Goal: Communication & Community: Participate in discussion

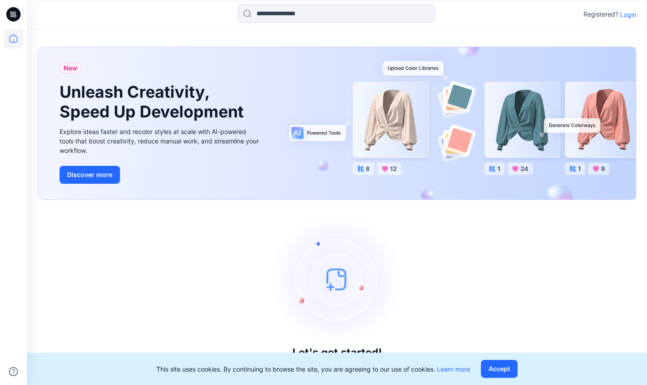
click at [622, 15] on p "Login" at bounding box center [628, 14] width 16 height 9
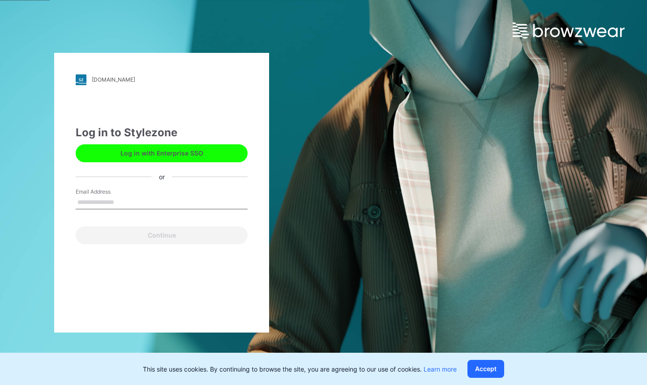
click at [109, 199] on input "Email Address" at bounding box center [162, 202] width 172 height 13
type input "**********"
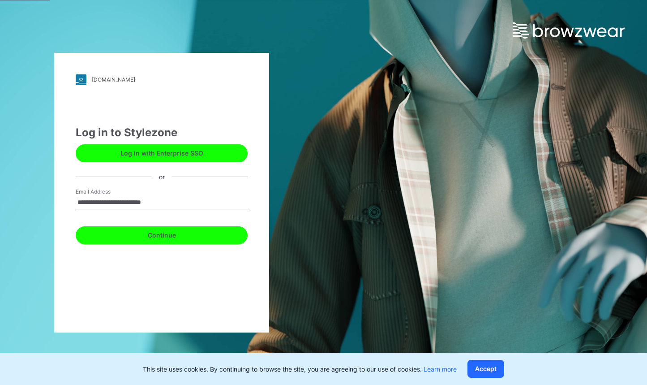
click at [127, 226] on button "Continue" at bounding box center [162, 235] width 172 height 18
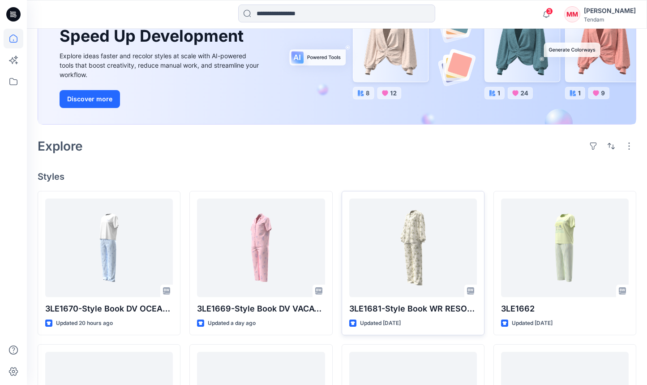
scroll to position [118, 0]
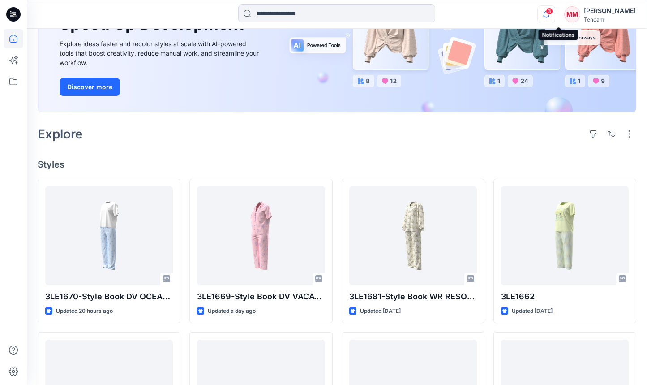
click at [555, 16] on icon "button" at bounding box center [546, 14] width 17 height 18
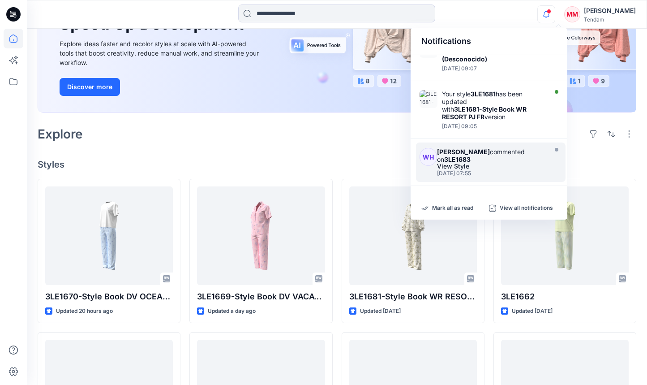
scroll to position [344, 0]
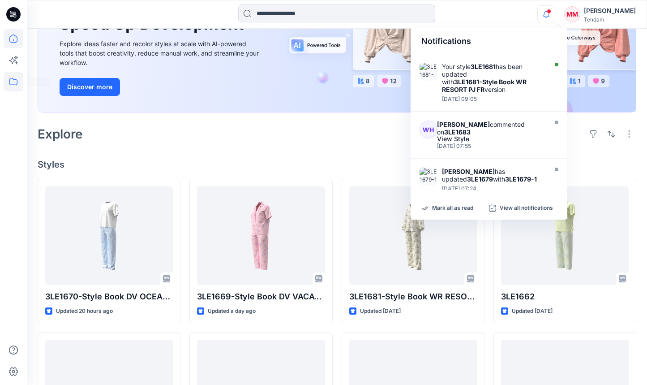
click at [16, 83] on icon at bounding box center [14, 82] width 20 height 20
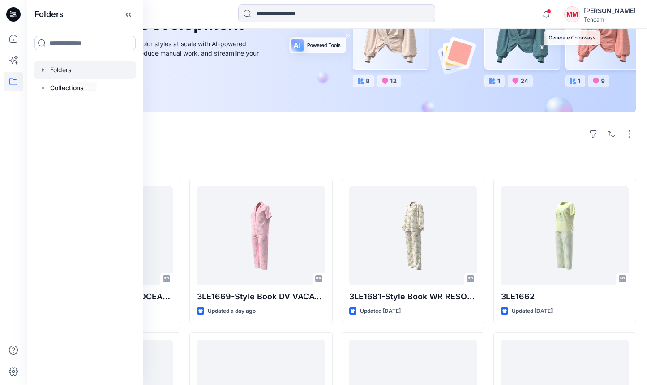
click at [51, 67] on div at bounding box center [85, 70] width 102 height 18
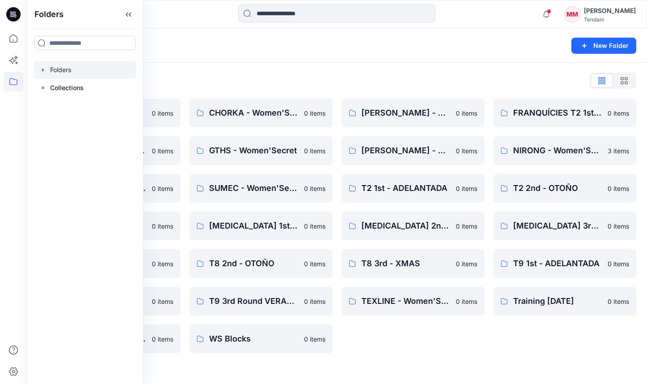
click at [248, 56] on div "Folders New Folder" at bounding box center [337, 46] width 620 height 34
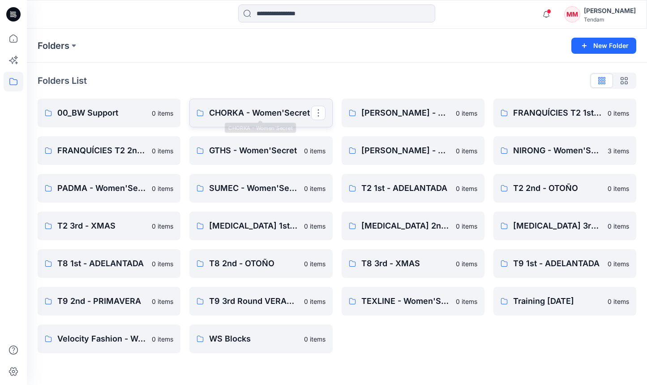
click at [236, 112] on p "CHORKA - Women'Secret" at bounding box center [260, 113] width 102 height 13
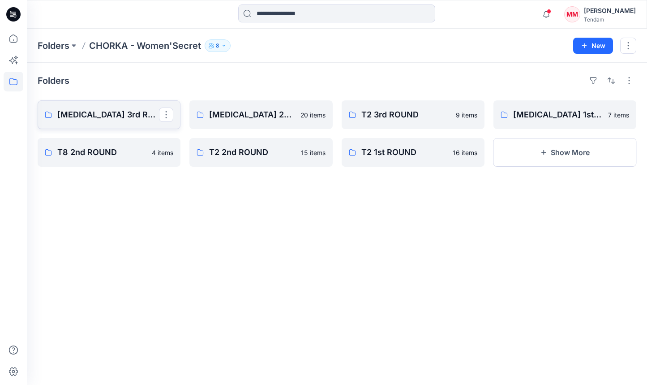
click at [104, 111] on p "[MEDICAL_DATA] 3rd ROUND" at bounding box center [108, 114] width 102 height 13
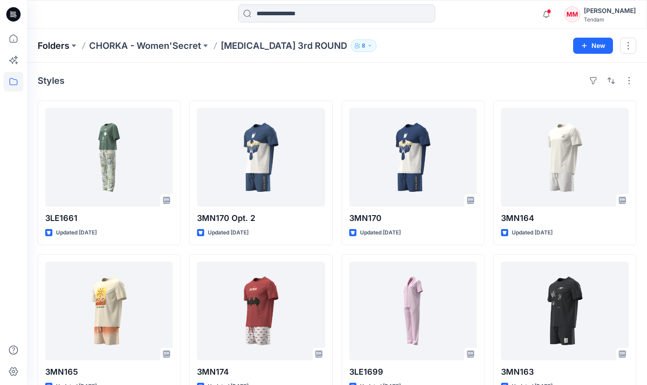
click at [49, 51] on p "Folders" at bounding box center [54, 45] width 32 height 13
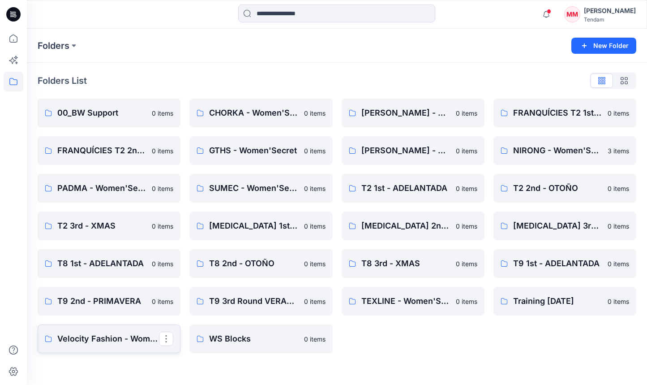
click at [126, 343] on p "Velocity Fashion - Women'Secret" at bounding box center [108, 338] width 102 height 13
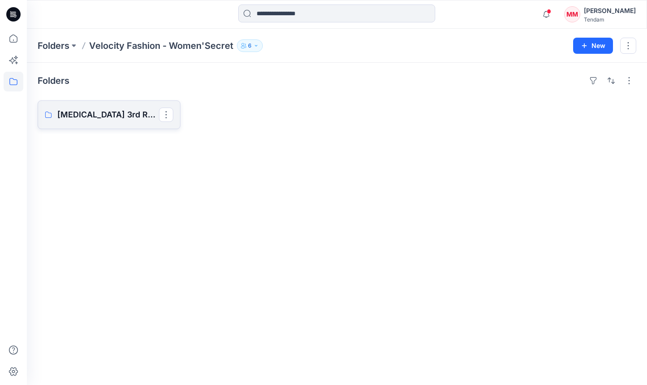
click at [110, 117] on p "[MEDICAL_DATA] 3rd ROUND" at bounding box center [108, 114] width 102 height 13
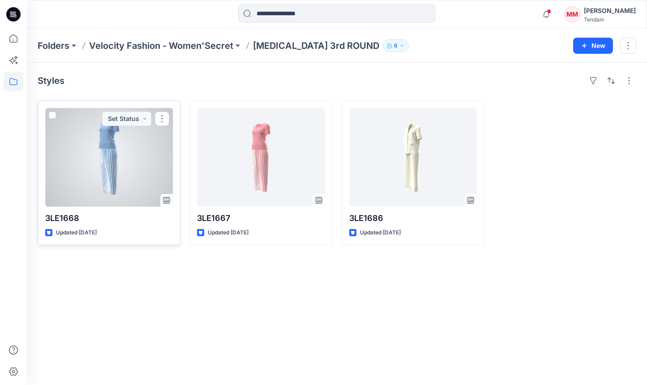
click at [99, 147] on div at bounding box center [109, 157] width 128 height 98
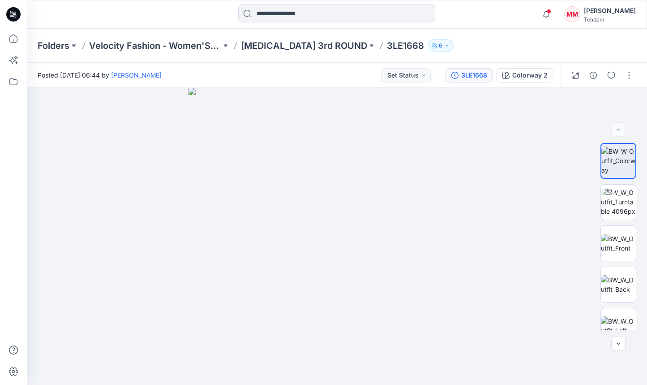
click at [470, 69] on button "3LE1668" at bounding box center [468, 75] width 47 height 14
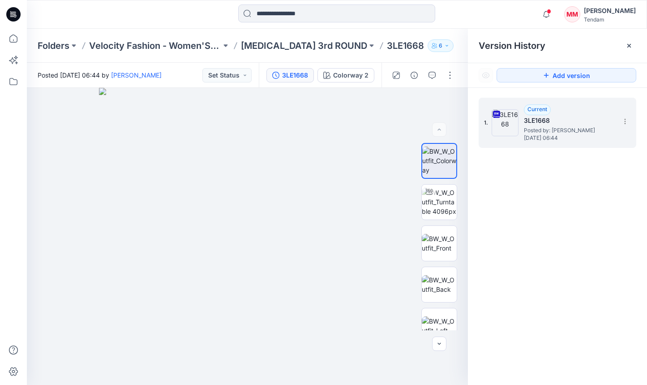
click at [616, 120] on div "1. Current 3LE1668 Posted by: [PERSON_NAME] [DATE] 06:44" at bounding box center [551, 122] width 134 height 43
click at [626, 120] on icon at bounding box center [624, 121] width 7 height 7
click at [582, 138] on span "Download Source BW File" at bounding box center [579, 138] width 75 height 11
click at [615, 118] on div "1. Current 3LE1668 Posted by: [PERSON_NAME] [DATE] 06:44" at bounding box center [551, 122] width 134 height 43
click at [623, 120] on icon at bounding box center [624, 121] width 7 height 7
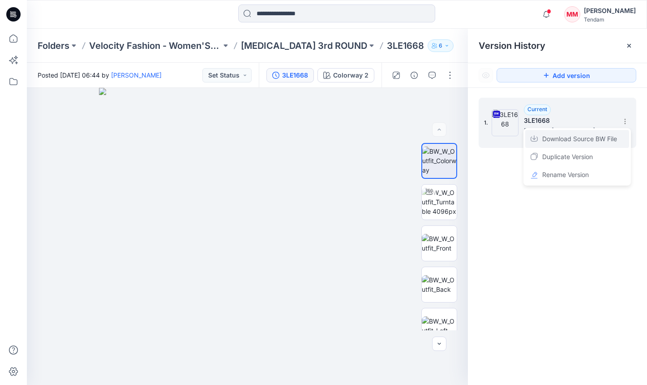
click at [597, 141] on span "Download Source BW File" at bounding box center [579, 138] width 75 height 11
click at [633, 48] on div at bounding box center [629, 46] width 14 height 14
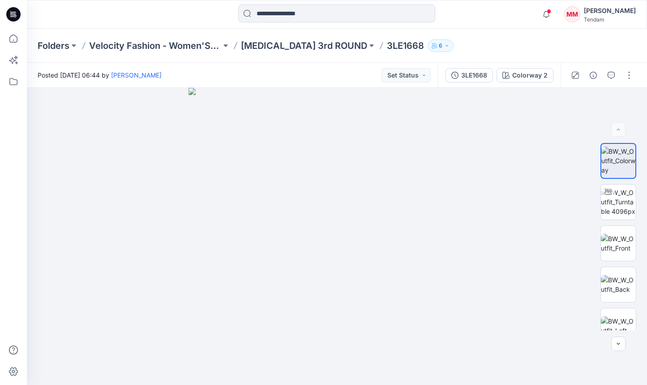
click at [547, 29] on div "Notifications [PERSON_NAME] shared 3LE1670-Style Book DV OCEAN PJ FR-2ND in [ME…" at bounding box center [323, 192] width 647 height 385
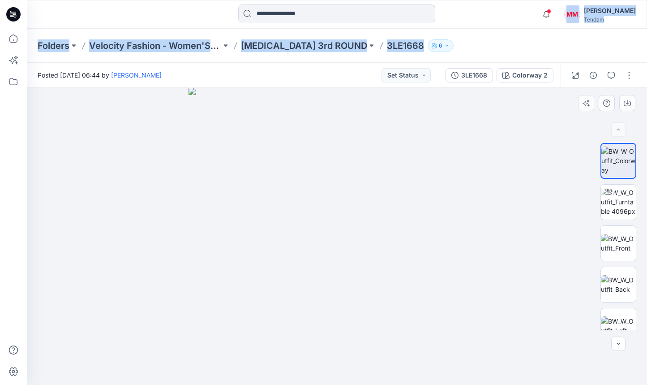
click at [513, 175] on div at bounding box center [337, 236] width 620 height 297
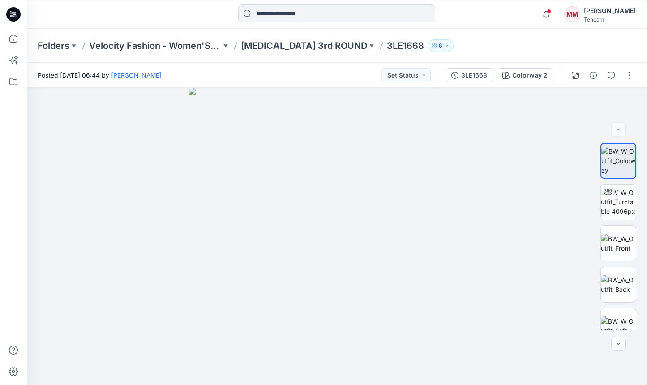
click at [514, 15] on div "Notifications [PERSON_NAME] shared 3LE1670-Style Book DV OCEAN PJ FR-2ND in [ME…" at bounding box center [337, 14] width 620 height 20
click at [482, 77] on div "3LE1668" at bounding box center [474, 75] width 26 height 10
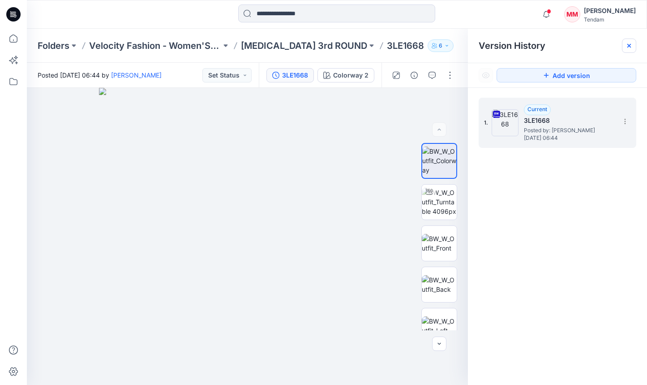
click at [624, 45] on div at bounding box center [629, 46] width 14 height 14
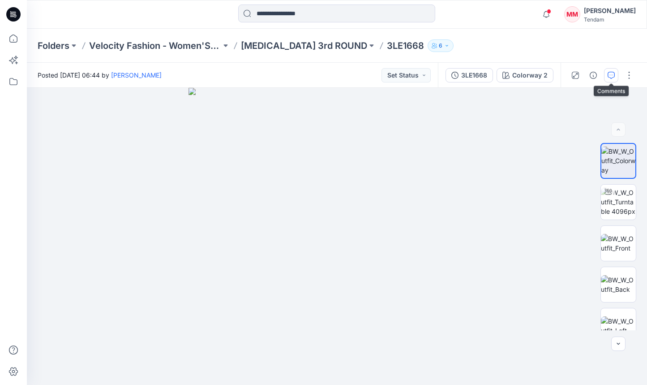
click at [608, 76] on icon "button" at bounding box center [611, 75] width 7 height 7
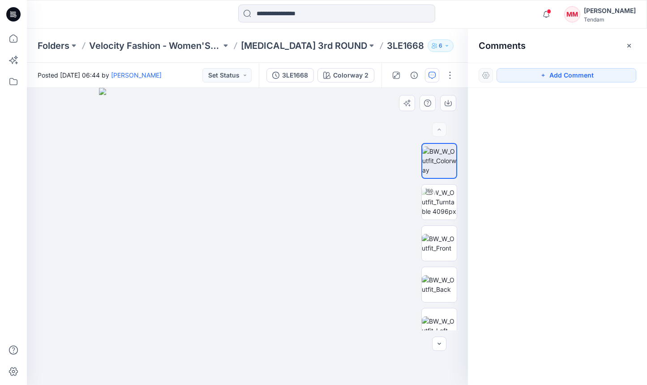
drag, startPoint x: 552, startPoint y: 75, endPoint x: 386, endPoint y: 168, distance: 190.2
click at [547, 77] on button "Add Comment" at bounding box center [567, 75] width 140 height 14
click at [243, 221] on div "1" at bounding box center [247, 236] width 441 height 297
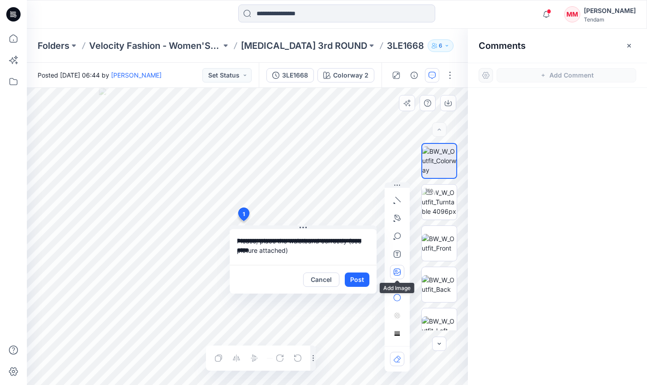
type textarea "**********"
click at [396, 270] on icon "button" at bounding box center [396, 271] width 2 height 2
type input"] "**********"
click at [361, 280] on button "Post" at bounding box center [357, 279] width 25 height 14
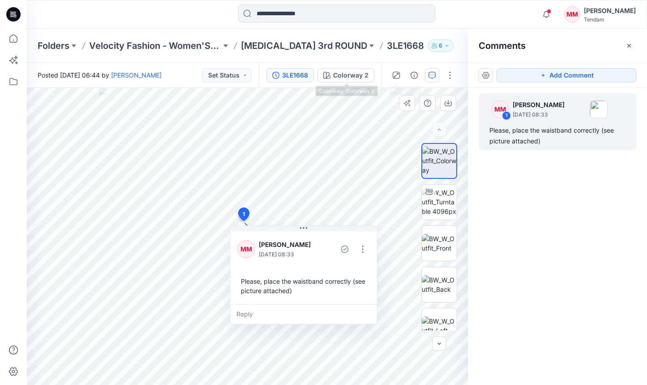
drag, startPoint x: 321, startPoint y: 59, endPoint x: 287, endPoint y: 75, distance: 37.7
click at [296, 68] on div "Folders Velocity Fashion - Women'Secret [MEDICAL_DATA] 3rd ROUND 3LE1668 6 Post…" at bounding box center [337, 207] width 620 height 356
click at [263, 59] on div "Folders Velocity Fashion - Women'Secret [MEDICAL_DATA] 3rd ROUND 3LE1668 6" at bounding box center [337, 46] width 620 height 34
click at [271, 46] on p "[MEDICAL_DATA] 3rd ROUND" at bounding box center [304, 45] width 126 height 13
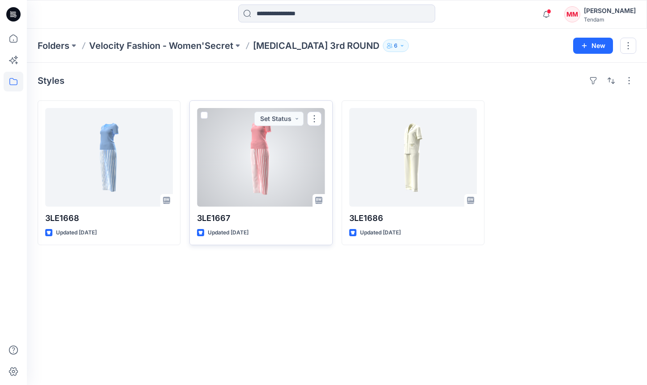
click at [279, 176] on div at bounding box center [261, 157] width 128 height 98
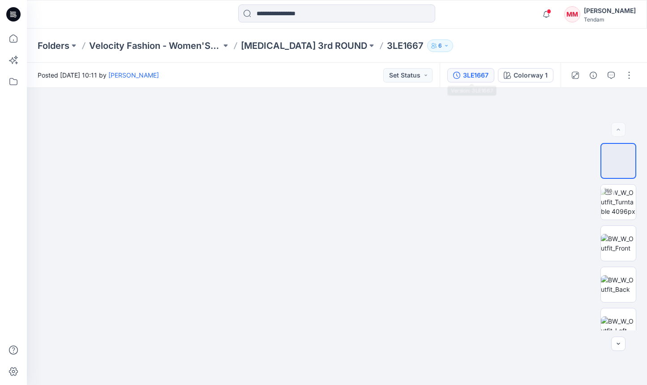
click at [484, 77] on div "3LE1667" at bounding box center [476, 75] width 26 height 10
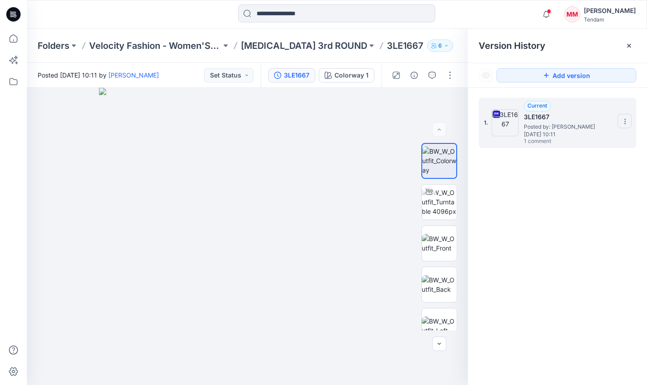
click at [626, 128] on section at bounding box center [624, 121] width 14 height 14
click at [575, 141] on span "Download Source BW File" at bounding box center [579, 138] width 75 height 11
click at [628, 43] on icon at bounding box center [628, 45] width 7 height 7
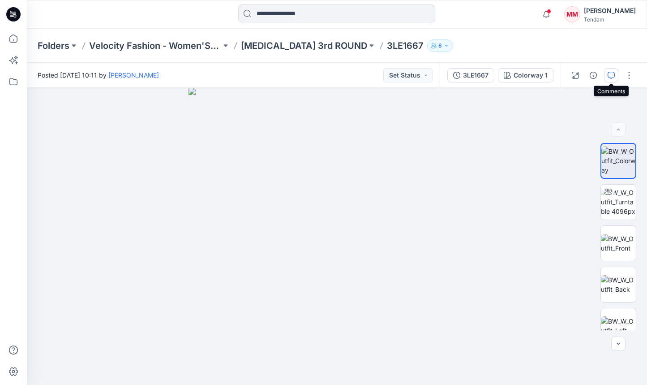
click at [614, 74] on icon "button" at bounding box center [611, 75] width 7 height 7
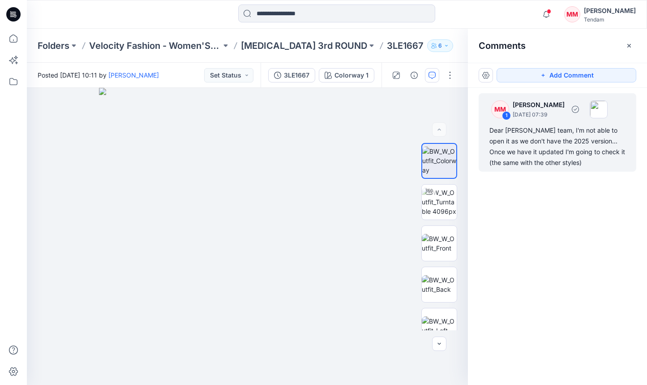
click at [563, 137] on div "Dear [PERSON_NAME] team, I'm not able to open it as we don't have the 2025 vers…" at bounding box center [557, 146] width 136 height 43
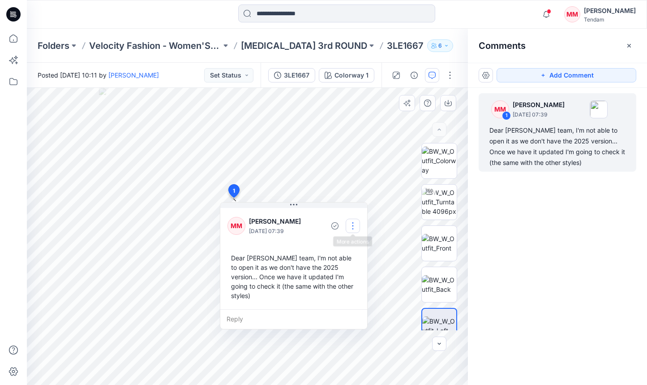
click at [354, 226] on button "button" at bounding box center [353, 225] width 14 height 14
click at [370, 244] on p "Edit comment" at bounding box center [355, 246] width 40 height 9
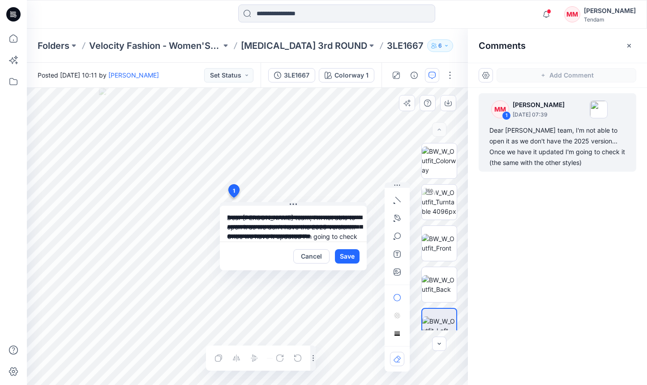
scroll to position [16, 0]
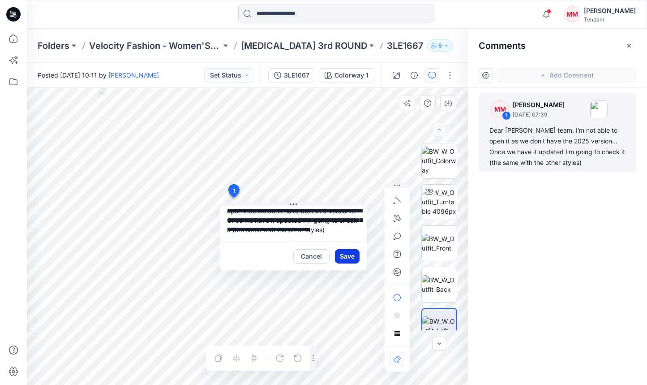
click at [349, 257] on button "Save" at bounding box center [347, 256] width 25 height 14
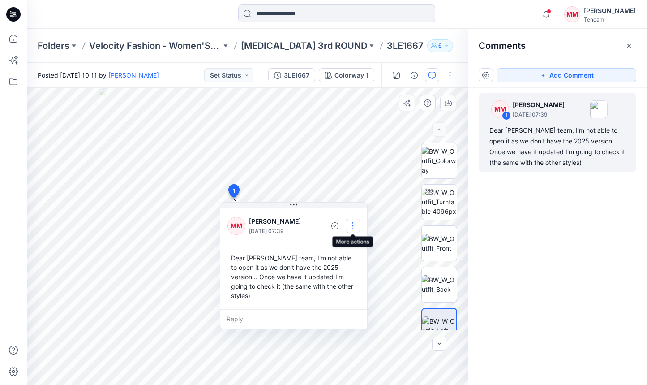
click at [355, 223] on button "button" at bounding box center [353, 225] width 14 height 14
click at [348, 270] on p "Delete thread" at bounding box center [355, 270] width 40 height 9
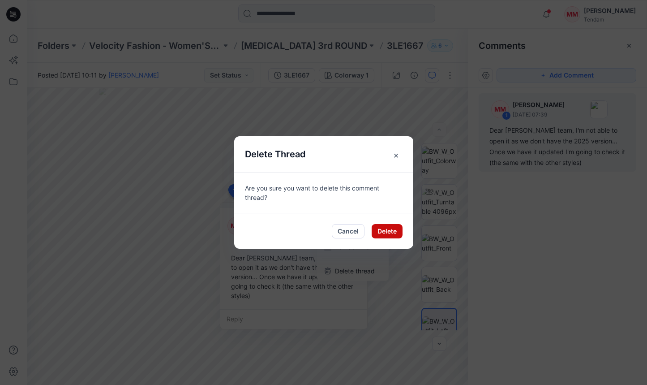
click at [386, 227] on button "Delete" at bounding box center [387, 231] width 31 height 14
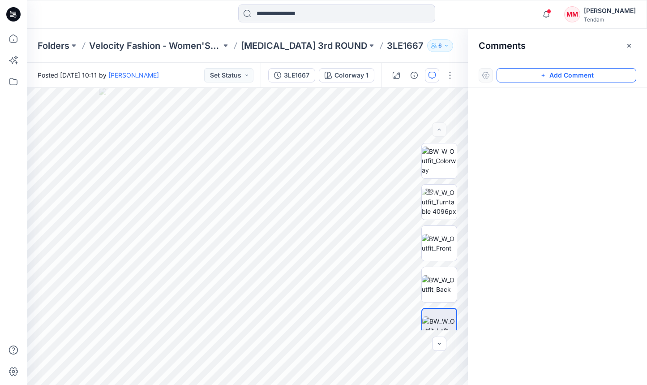
click at [528, 78] on button "Add Comment" at bounding box center [567, 75] width 140 height 14
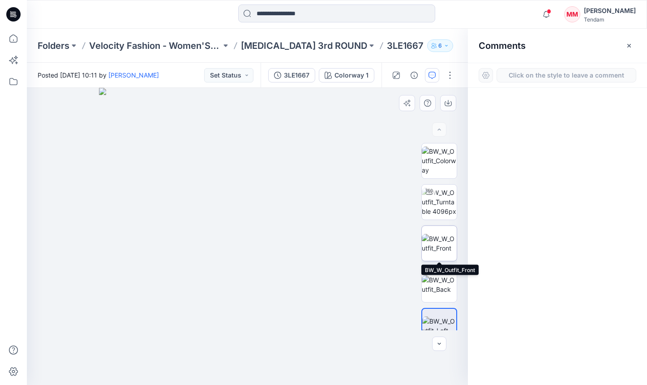
click at [438, 234] on img at bounding box center [439, 243] width 35 height 19
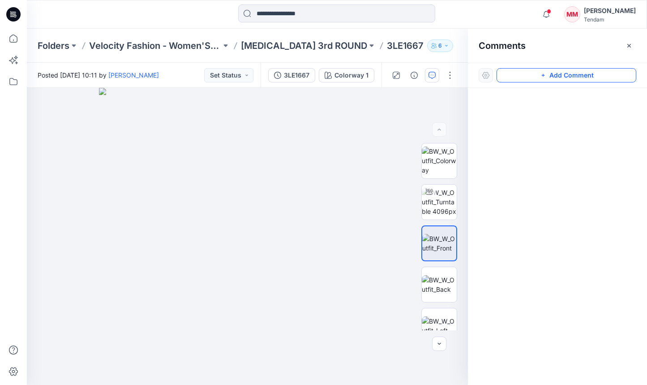
click at [538, 80] on button "Add Comment" at bounding box center [567, 75] width 140 height 14
click at [261, 221] on div "2" at bounding box center [247, 236] width 441 height 297
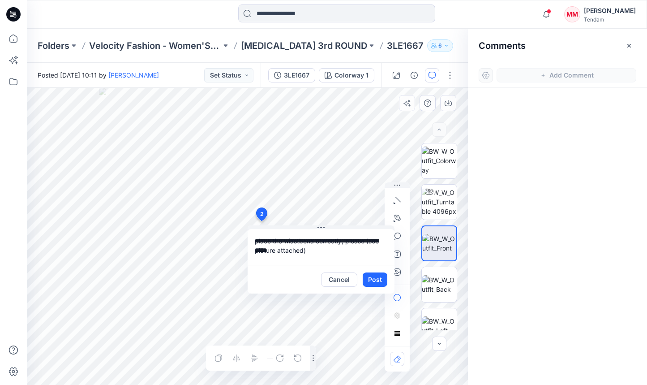
drag, startPoint x: 294, startPoint y: 240, endPoint x: 289, endPoint y: 241, distance: 5.5
click at [289, 241] on textarea "**********" at bounding box center [321, 247] width 147 height 36
click at [306, 239] on textarea "**********" at bounding box center [321, 247] width 147 height 36
type textarea "**********"
click at [398, 275] on button "button" at bounding box center [397, 272] width 14 height 14
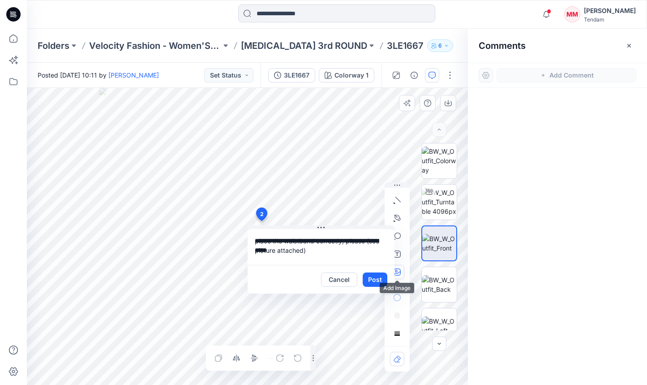
type input"] "**********"
click at [373, 278] on button "Post" at bounding box center [375, 279] width 25 height 14
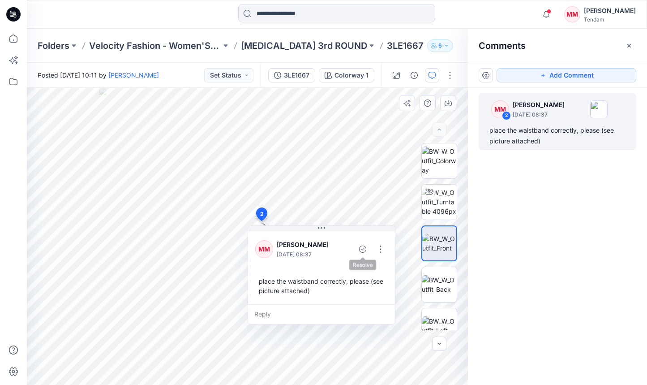
click at [371, 251] on div "MM [PERSON_NAME] [DATE] 08:37" at bounding box center [321, 248] width 133 height 25
click at [376, 251] on button "button" at bounding box center [380, 249] width 14 height 14
click at [377, 268] on p "Edit comment" at bounding box center [383, 269] width 40 height 9
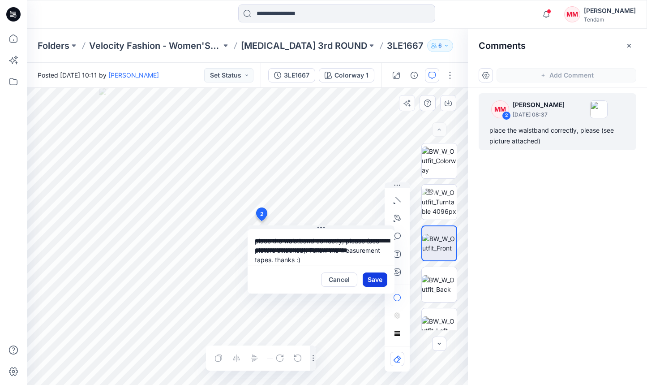
type textarea "**********"
click at [372, 280] on button "Save" at bounding box center [375, 279] width 25 height 14
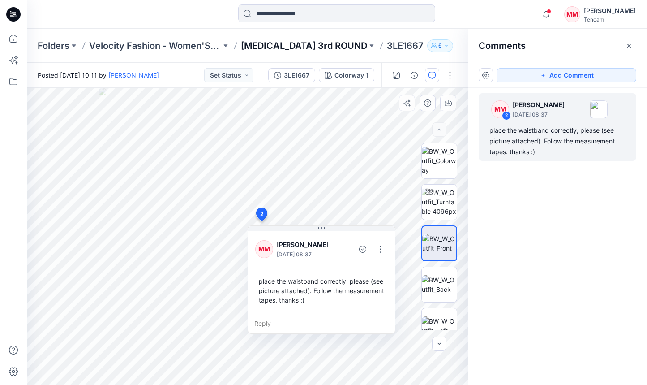
click at [260, 45] on p "[MEDICAL_DATA] 3rd ROUND" at bounding box center [304, 45] width 126 height 13
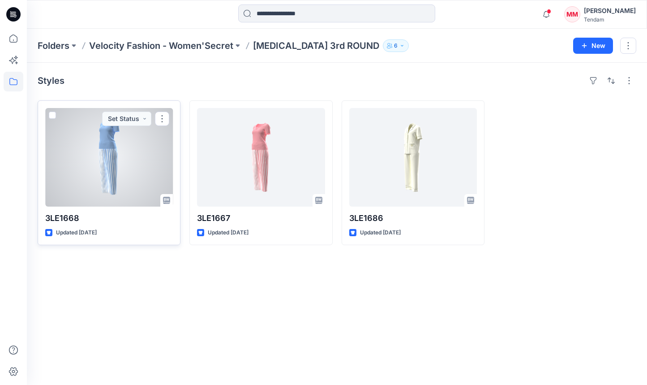
click at [111, 167] on div at bounding box center [109, 157] width 128 height 98
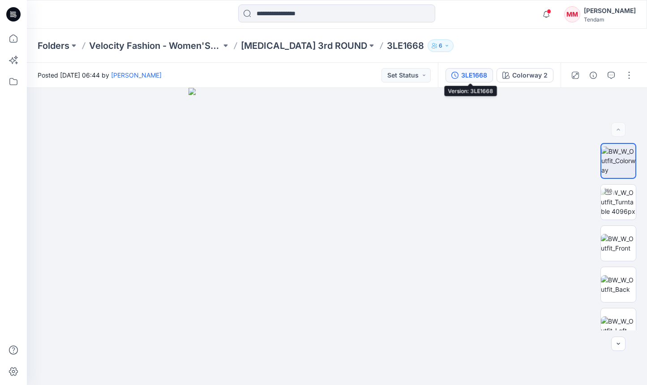
click at [463, 72] on div "3LE1668" at bounding box center [474, 75] width 26 height 10
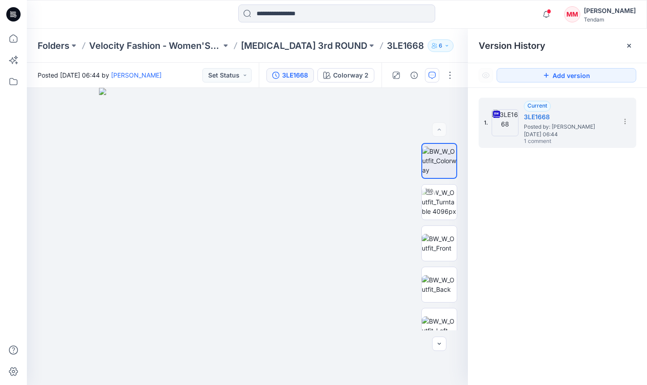
click at [430, 74] on icon "button" at bounding box center [431, 75] width 7 height 7
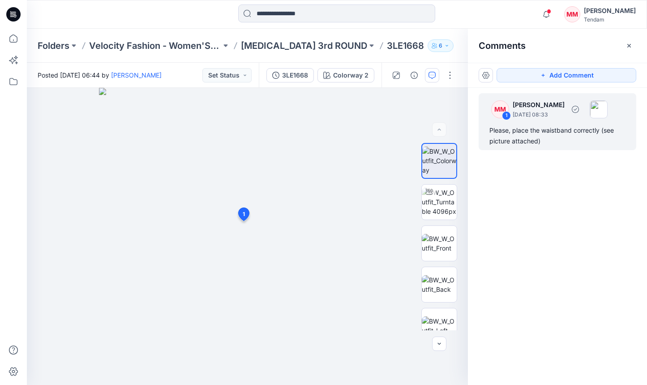
click at [522, 128] on div "Please, place the waistband correctly (see picture attached)" at bounding box center [557, 135] width 136 height 21
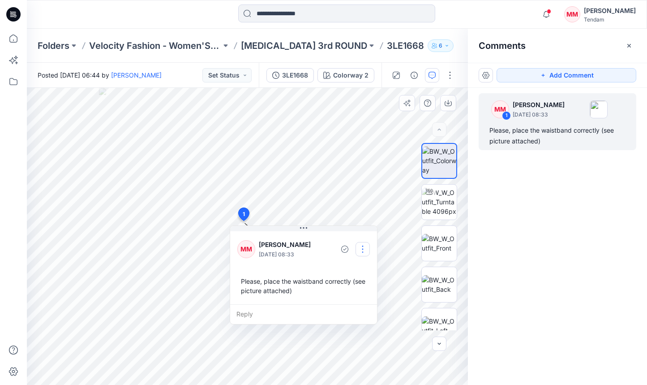
click at [364, 249] on button "button" at bounding box center [362, 249] width 14 height 14
click at [358, 270] on p "Edit comment" at bounding box center [365, 269] width 40 height 9
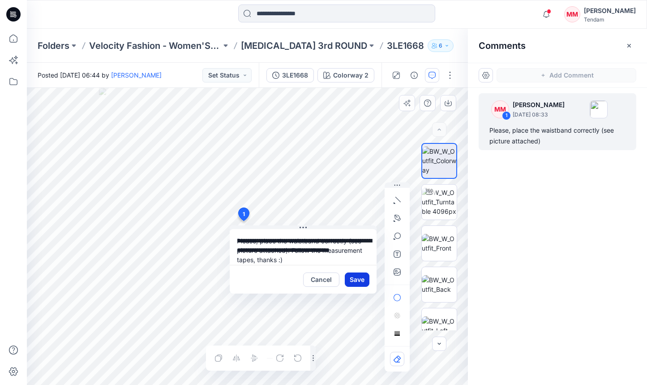
type textarea "**********"
click at [358, 278] on button "Save" at bounding box center [357, 279] width 25 height 14
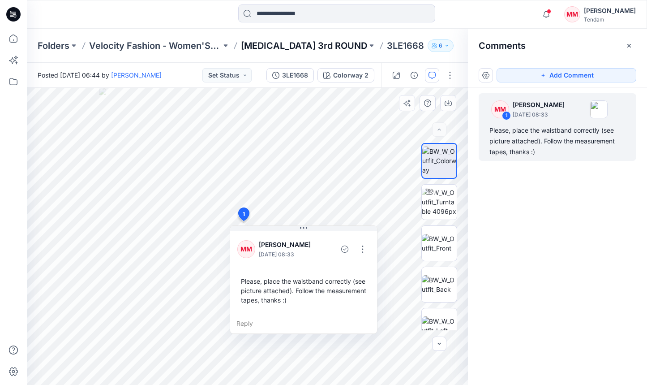
click at [277, 40] on p "[MEDICAL_DATA] 3rd ROUND" at bounding box center [304, 45] width 126 height 13
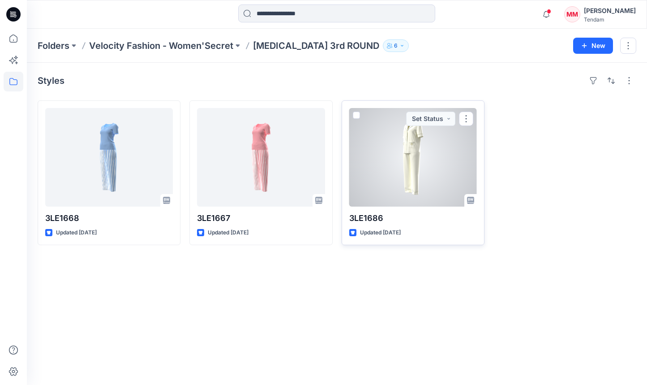
click at [374, 160] on div at bounding box center [413, 157] width 128 height 98
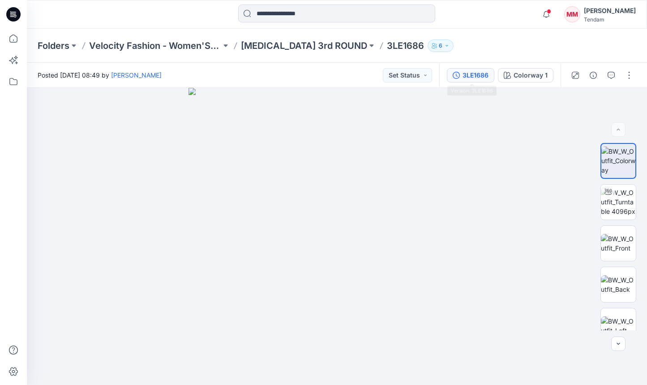
click at [474, 81] on button "3LE1686" at bounding box center [470, 75] width 47 height 14
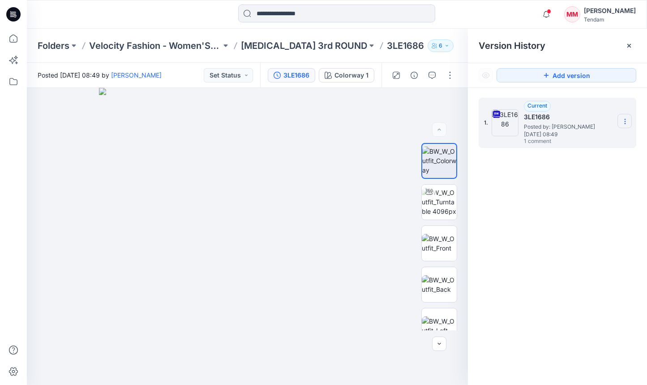
click at [629, 121] on section at bounding box center [624, 121] width 14 height 14
click at [604, 133] on span "Download Source BW File" at bounding box center [579, 138] width 75 height 11
click at [427, 76] on button "button" at bounding box center [432, 75] width 14 height 14
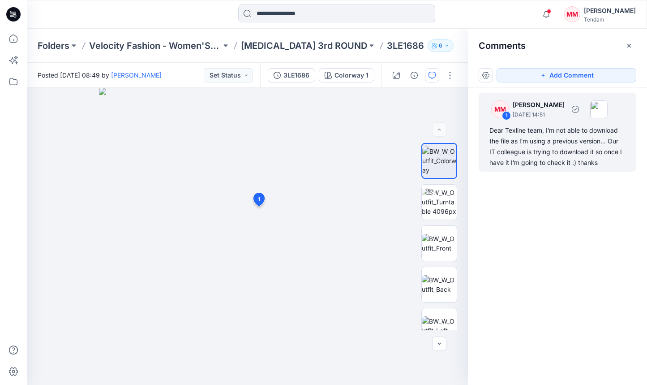
click at [579, 139] on div "Dear Texline team, I'm not able to download the file as I'm using a previous ve…" at bounding box center [557, 146] width 136 height 43
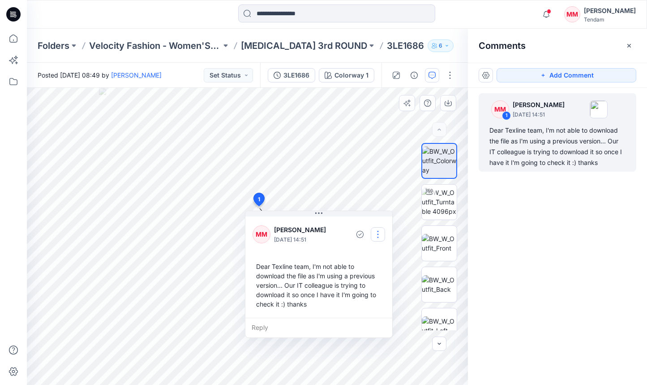
click at [385, 230] on button "button" at bounding box center [378, 234] width 14 height 14
click at [378, 279] on p "Delete thread" at bounding box center [380, 278] width 40 height 9
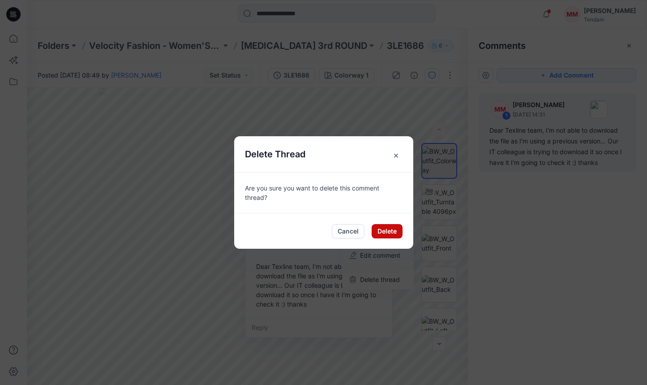
click at [385, 232] on button "Delete" at bounding box center [387, 231] width 31 height 14
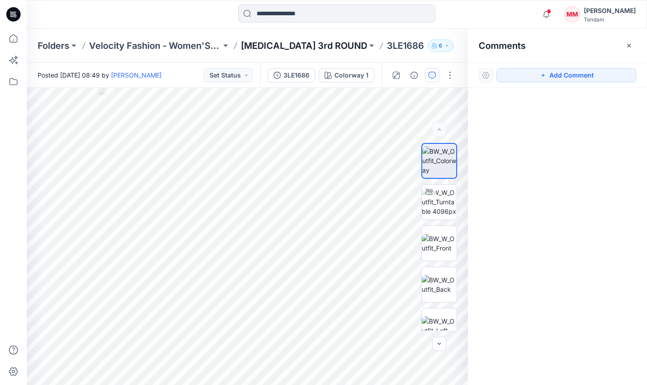
click at [295, 44] on p "[MEDICAL_DATA] 3rd ROUND" at bounding box center [304, 45] width 126 height 13
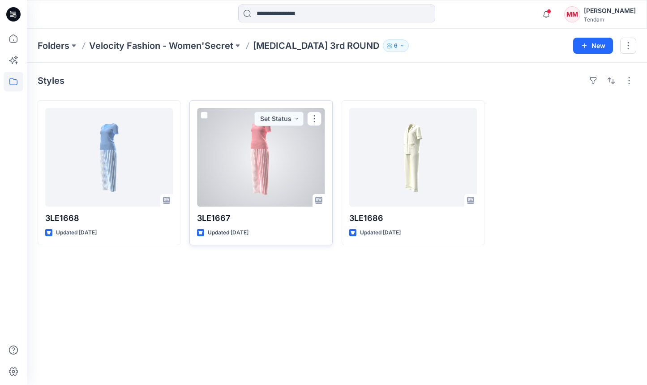
click at [281, 187] on div at bounding box center [261, 157] width 128 height 98
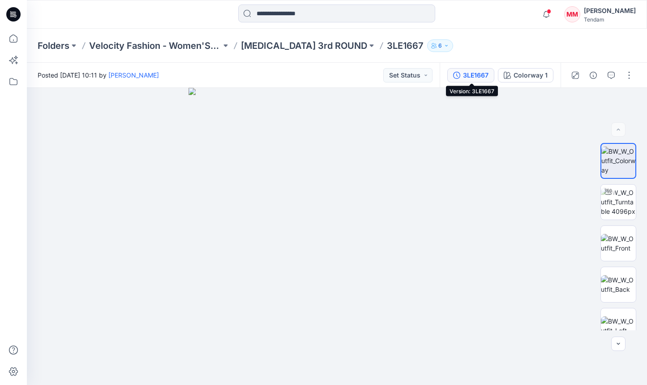
click at [480, 72] on div "3LE1667" at bounding box center [476, 75] width 26 height 10
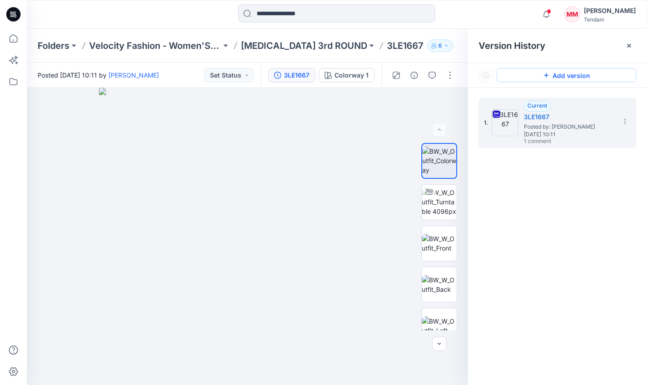
click at [583, 75] on button "Add version" at bounding box center [567, 75] width 140 height 14
click at [428, 71] on button "button" at bounding box center [432, 75] width 14 height 14
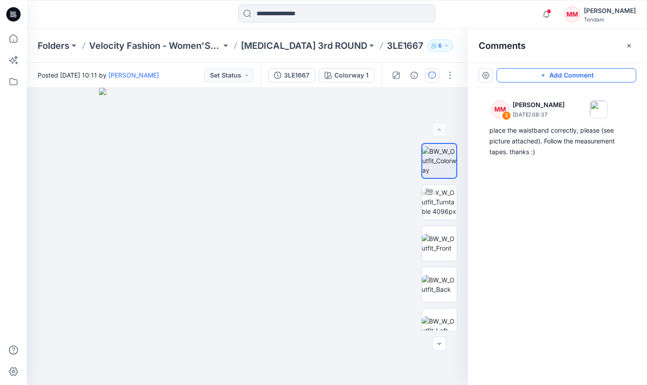
click at [525, 69] on button "Add Comment" at bounding box center [567, 75] width 140 height 14
click at [253, 188] on div "3" at bounding box center [247, 236] width 441 height 297
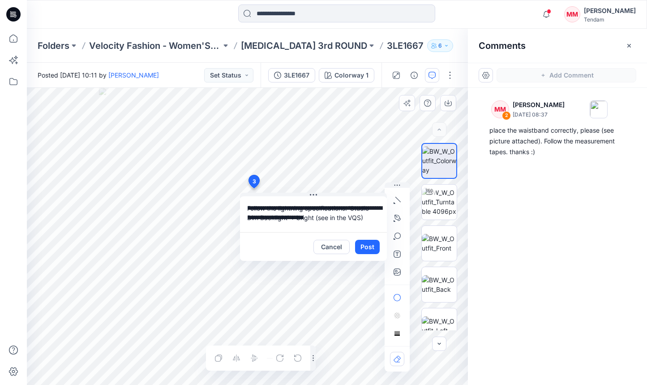
click at [332, 218] on textarea "**********" at bounding box center [313, 214] width 147 height 36
click at [328, 218] on textarea "**********" at bounding box center [313, 214] width 147 height 36
click at [324, 216] on textarea "**********" at bounding box center [313, 214] width 147 height 36
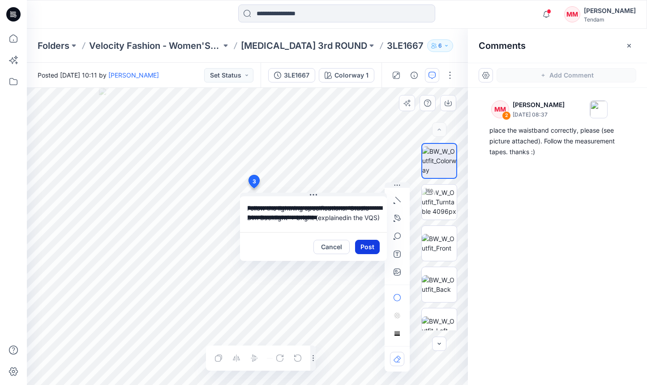
type textarea "**********"
click at [368, 247] on button "Post" at bounding box center [367, 247] width 25 height 14
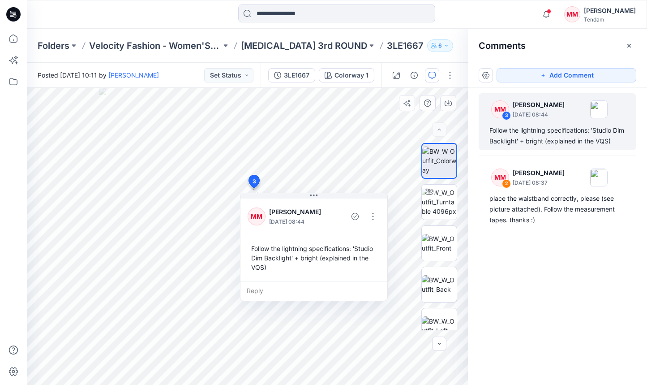
click at [287, 267] on div "Follow the lightning specifications: 'Studio Dim Backlight' + bright (explained…" at bounding box center [314, 257] width 133 height 35
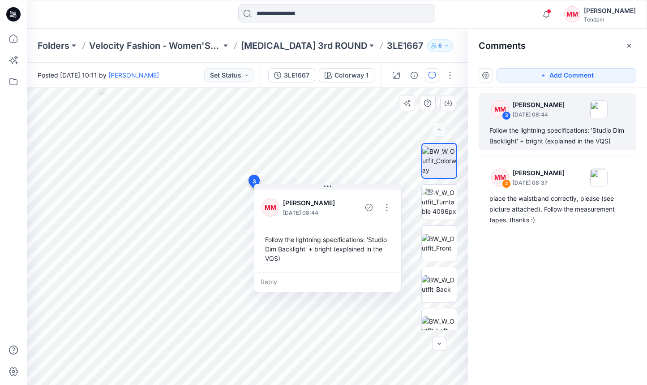
drag, startPoint x: 256, startPoint y: 263, endPoint x: 281, endPoint y: 258, distance: 25.6
click at [281, 258] on div "Follow the lightning specifications: 'Studio Dim Backlight' + bright (explained…" at bounding box center [327, 248] width 133 height 35
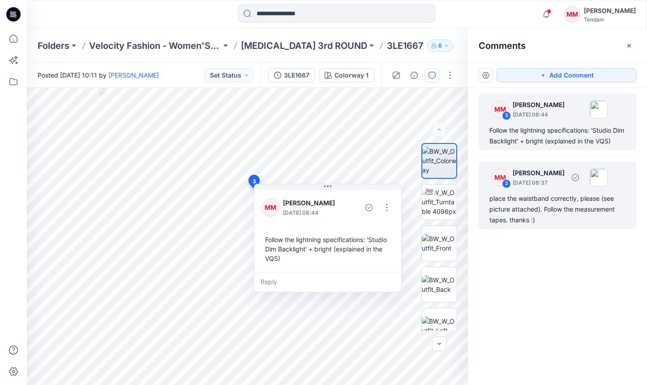
click at [505, 203] on div "place the waistband correctly, please (see picture attached). Follow the measur…" at bounding box center [557, 209] width 136 height 32
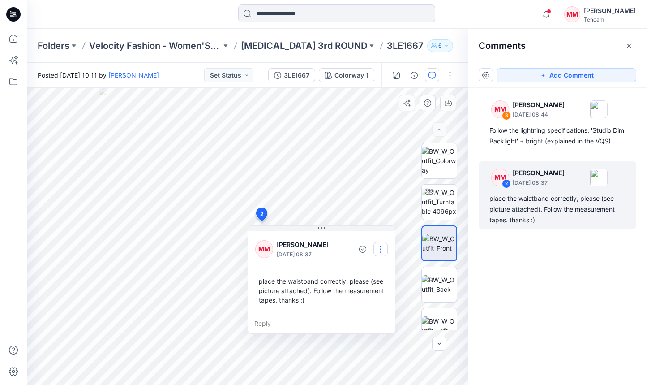
click at [375, 244] on button "button" at bounding box center [380, 249] width 14 height 14
click at [378, 262] on button "Edit comment" at bounding box center [381, 269] width 68 height 17
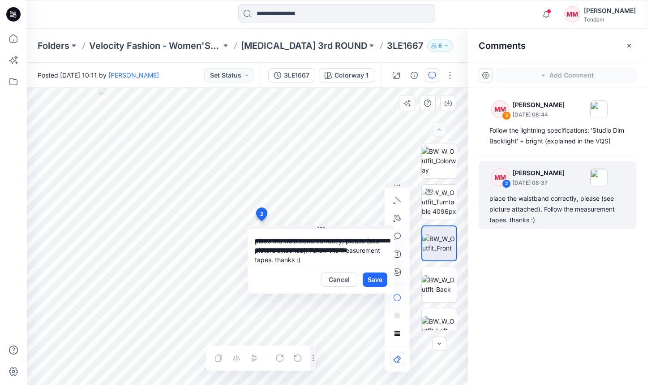
drag, startPoint x: 346, startPoint y: 255, endPoint x: 253, endPoint y: 232, distance: 95.4
click at [253, 232] on textarea "**********" at bounding box center [321, 247] width 147 height 36
click at [375, 282] on button "Save" at bounding box center [375, 279] width 25 height 14
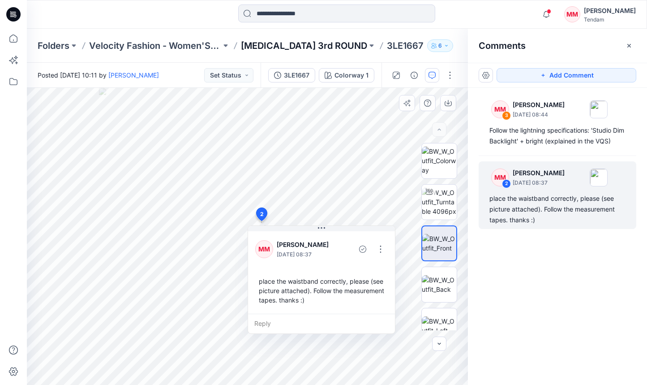
click at [266, 46] on p "[MEDICAL_DATA] 3rd ROUND" at bounding box center [304, 45] width 126 height 13
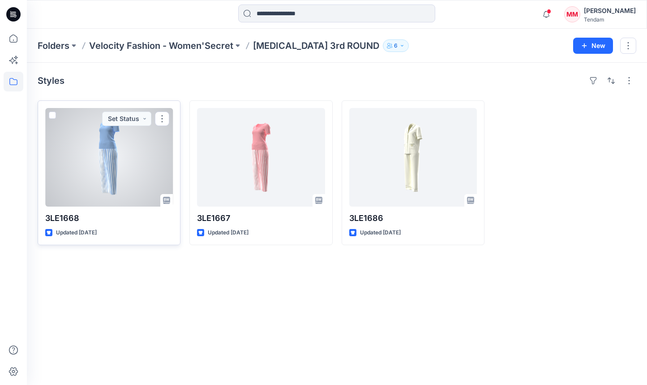
click at [130, 160] on div at bounding box center [109, 157] width 128 height 98
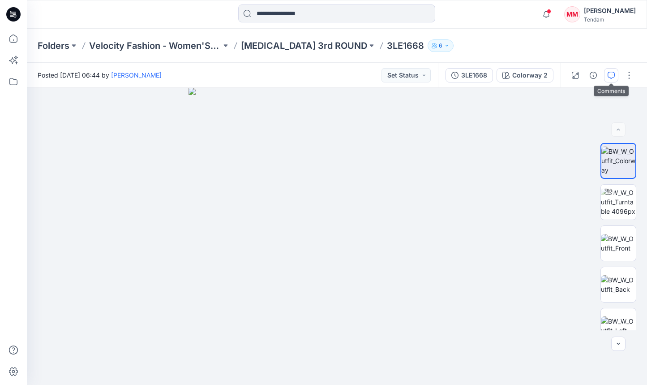
click at [611, 75] on icon "button" at bounding box center [611, 75] width 7 height 7
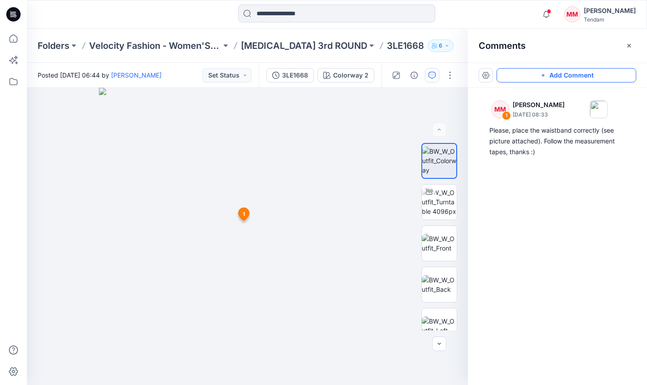
click at [583, 71] on button "Add Comment" at bounding box center [567, 75] width 140 height 14
click at [240, 190] on div "2 1 MM [PERSON_NAME] [DATE] 08:33 Please, place the waistband correctly (see pi…" at bounding box center [247, 236] width 441 height 297
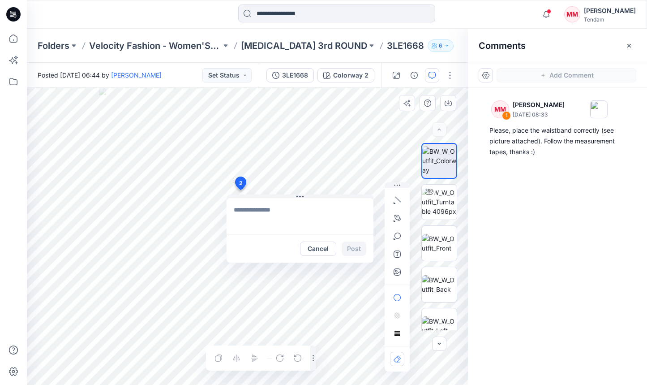
type textarea "**********"
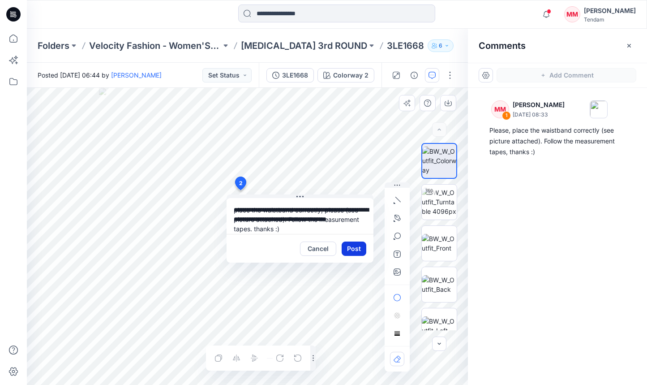
click at [364, 247] on button "Post" at bounding box center [354, 248] width 25 height 14
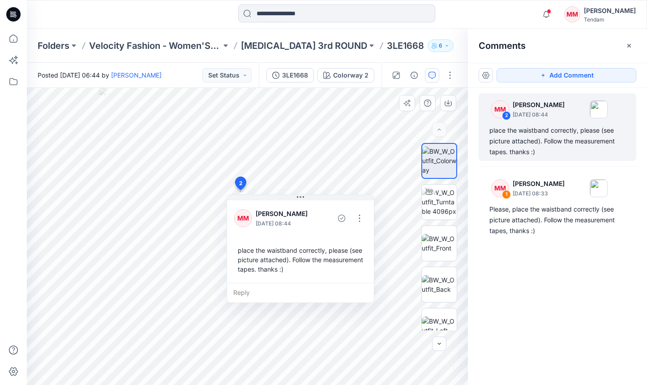
click at [272, 52] on div "Folders Velocity Fashion - Women'Secret [MEDICAL_DATA] 3rd ROUND 3LE1668 6" at bounding box center [337, 46] width 620 height 34
click at [277, 45] on p "[MEDICAL_DATA] 3rd ROUND" at bounding box center [304, 45] width 126 height 13
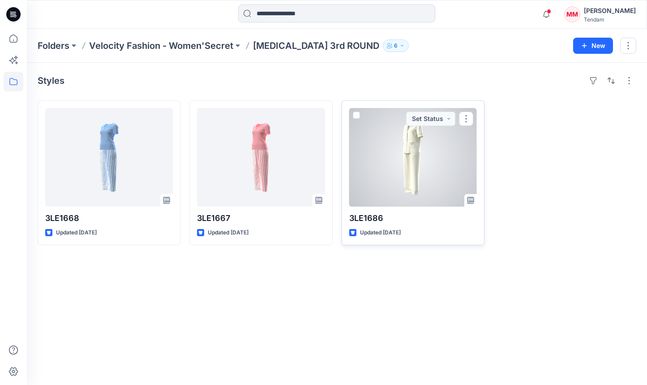
click at [439, 159] on div at bounding box center [413, 157] width 128 height 98
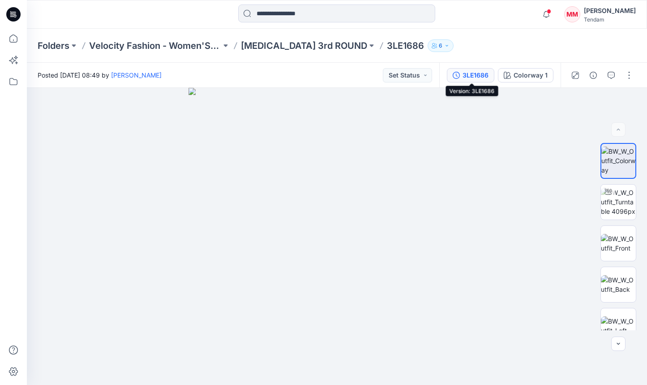
click at [464, 69] on button "3LE1686" at bounding box center [470, 75] width 47 height 14
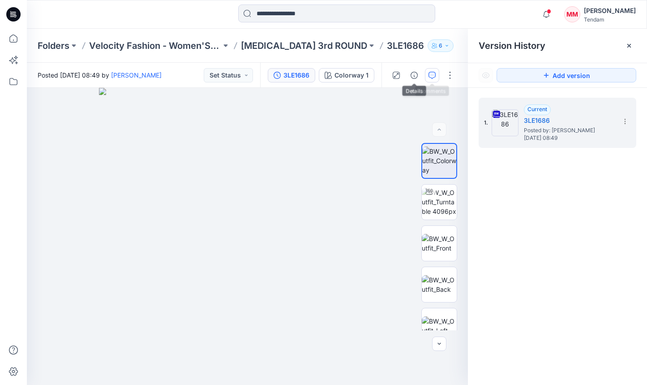
click at [435, 75] on icon "button" at bounding box center [431, 75] width 7 height 7
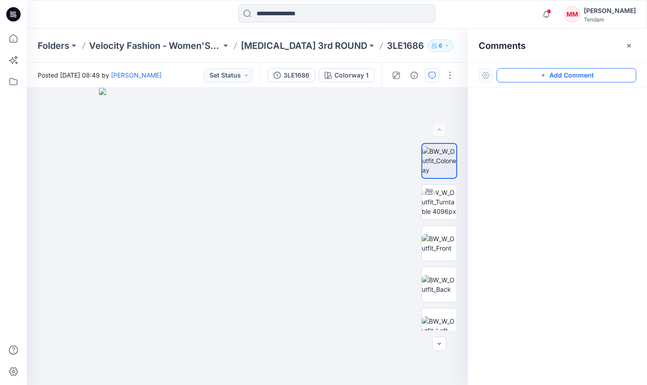
click at [534, 75] on button "Add Comment" at bounding box center [567, 75] width 140 height 14
click at [256, 201] on div "2" at bounding box center [247, 236] width 441 height 297
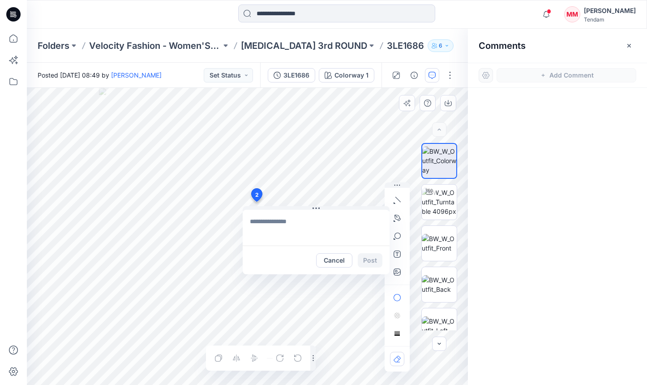
type textarea "**********"
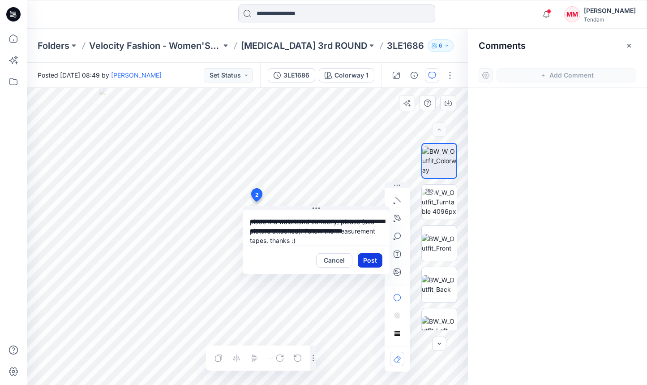
click at [371, 258] on button "Post" at bounding box center [370, 260] width 25 height 14
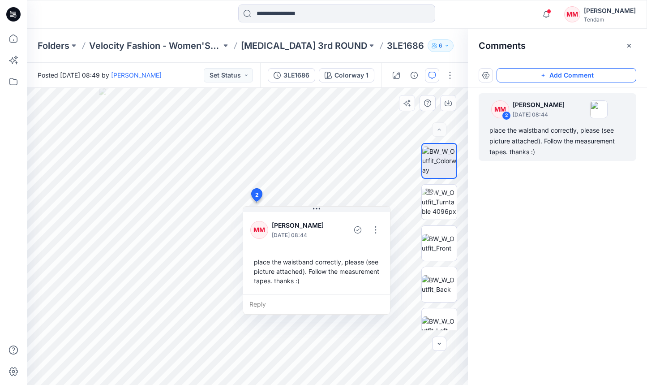
click at [536, 71] on button "Add Comment" at bounding box center [567, 75] width 140 height 14
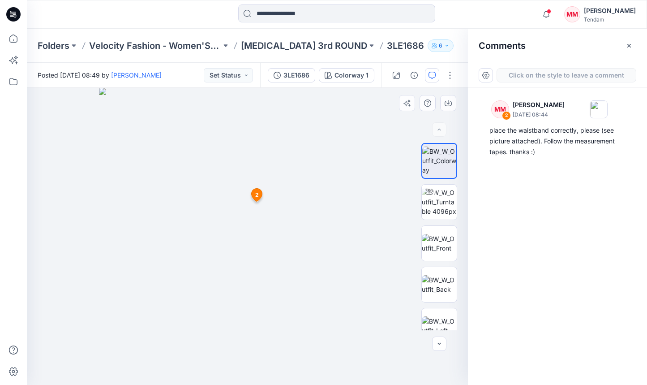
click at [259, 223] on div "3 2 MM [PERSON_NAME] [DATE] 08:44 place the waistband correctly, please (see pi…" at bounding box center [247, 236] width 441 height 297
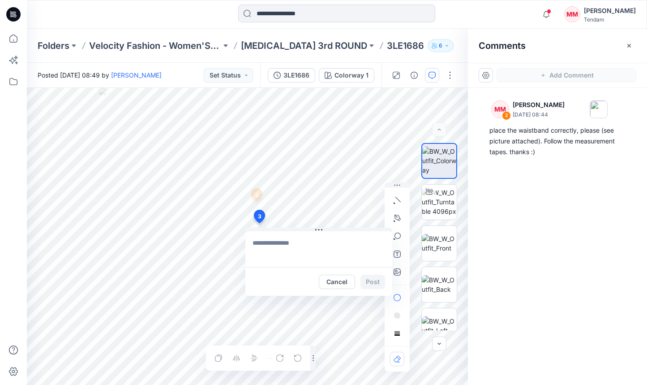
type textarea "*"
type textarea "**********"
click at [398, 278] on button "button" at bounding box center [397, 272] width 14 height 14
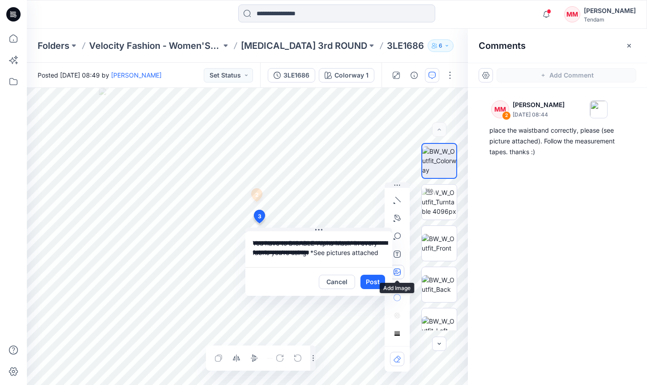
type input"] "**********"
click at [374, 257] on textarea "**********" at bounding box center [318, 249] width 147 height 36
click at [308, 252] on textarea "**********" at bounding box center [318, 249] width 147 height 36
type textarea "**********"
click at [397, 269] on icon "button" at bounding box center [397, 271] width 7 height 7
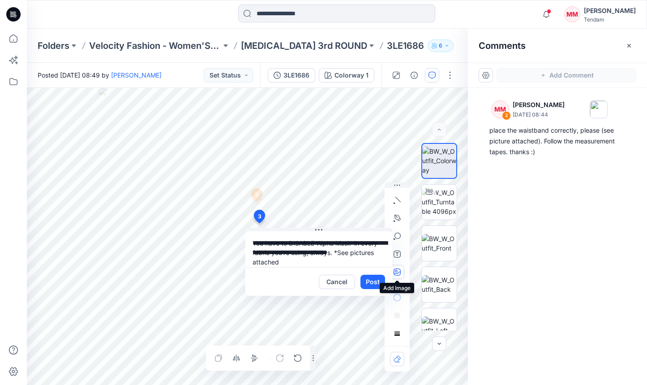
type input"] "**********"
click at [375, 284] on button "Post" at bounding box center [372, 281] width 25 height 14
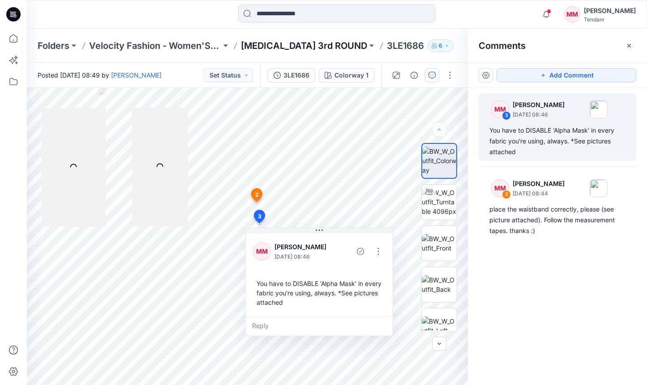
click at [282, 45] on p "[MEDICAL_DATA] 3rd ROUND" at bounding box center [304, 45] width 126 height 13
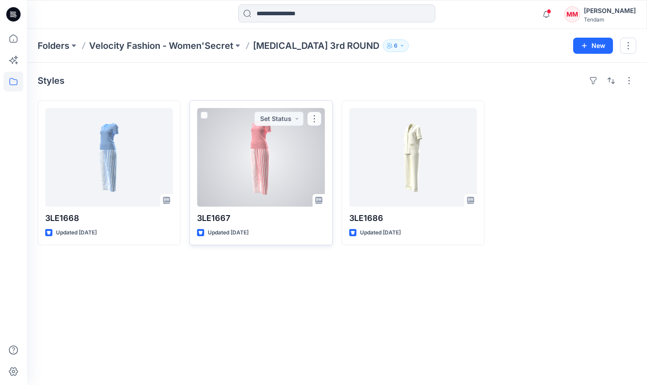
click at [248, 147] on div at bounding box center [261, 157] width 128 height 98
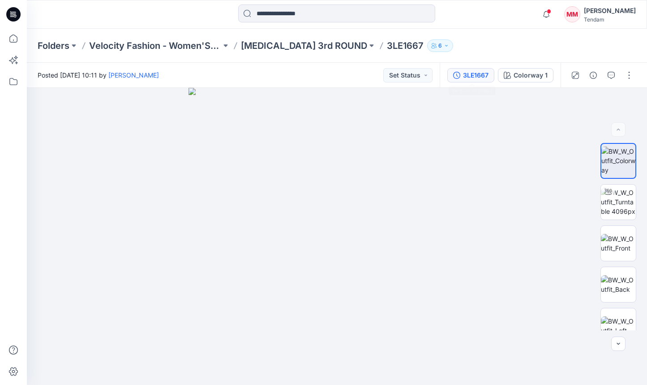
click at [463, 76] on div "3LE1667" at bounding box center [476, 75] width 26 height 10
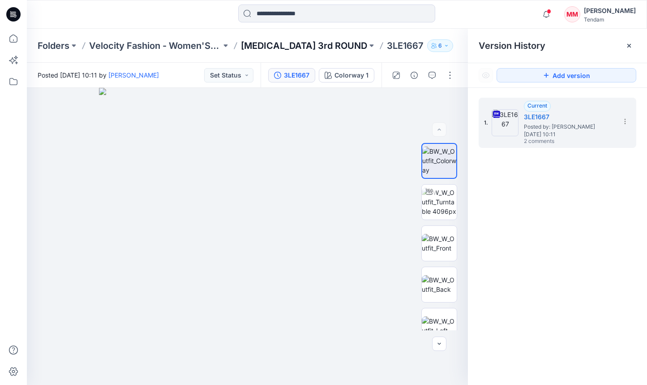
click at [270, 49] on p "[MEDICAL_DATA] 3rd ROUND" at bounding box center [304, 45] width 126 height 13
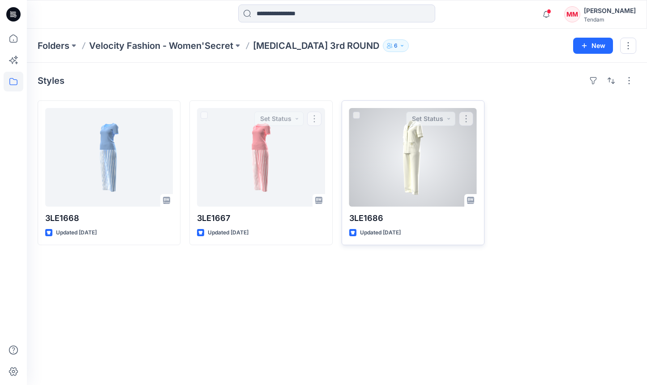
click at [388, 148] on div at bounding box center [413, 157] width 128 height 98
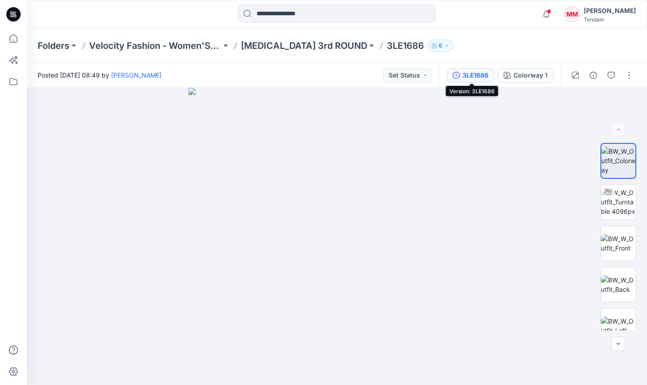
click at [481, 76] on div "3LE1686" at bounding box center [475, 75] width 26 height 10
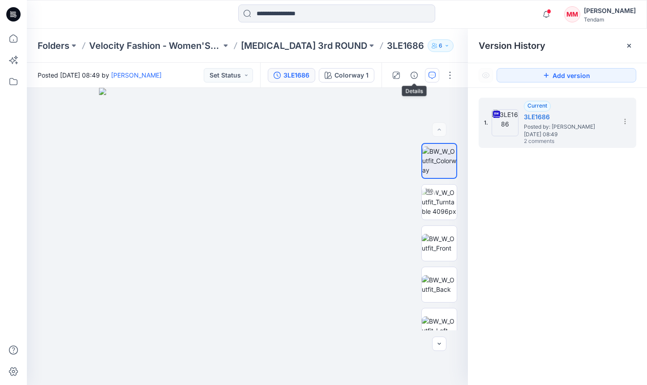
click at [430, 73] on icon "button" at bounding box center [431, 75] width 7 height 7
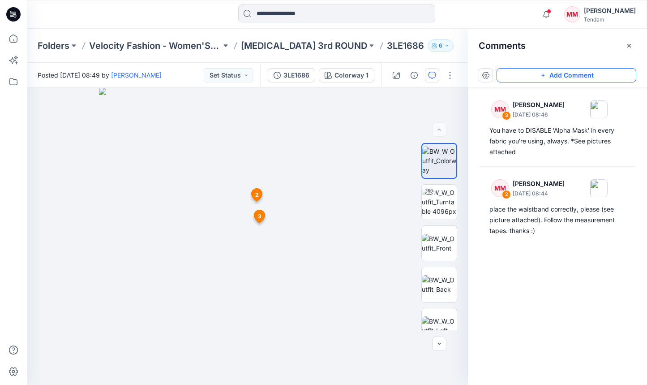
click at [587, 77] on button "Add Comment" at bounding box center [567, 75] width 140 height 14
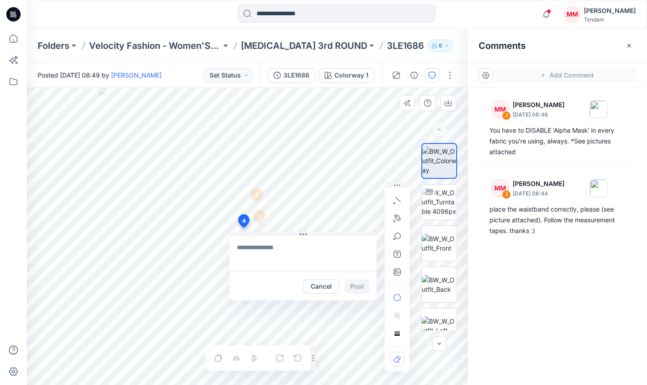
click at [243, 227] on div "4 Cancel Post 2 MM [PERSON_NAME] [DATE] 08:44 place the waistband correctly, pl…" at bounding box center [247, 236] width 441 height 297
type textarea "**********"
click at [393, 279] on div at bounding box center [397, 276] width 25 height 189
click at [400, 274] on icon "button" at bounding box center [397, 271] width 7 height 7
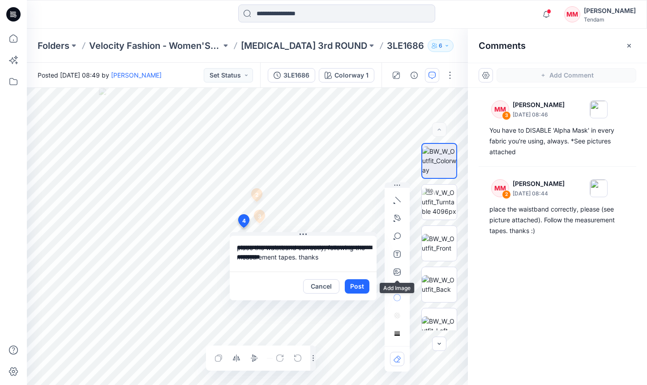
type input"] "**********"
click at [359, 286] on button "Post" at bounding box center [357, 286] width 25 height 14
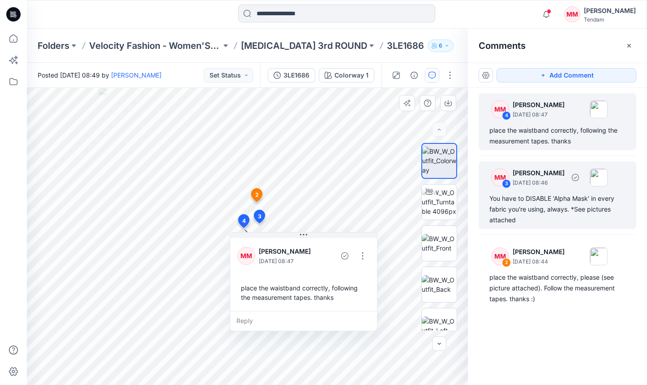
click at [530, 196] on div "You have to DISABLE 'Alpha Mask' in every fabric you're using, always. *See pic…" at bounding box center [557, 209] width 136 height 32
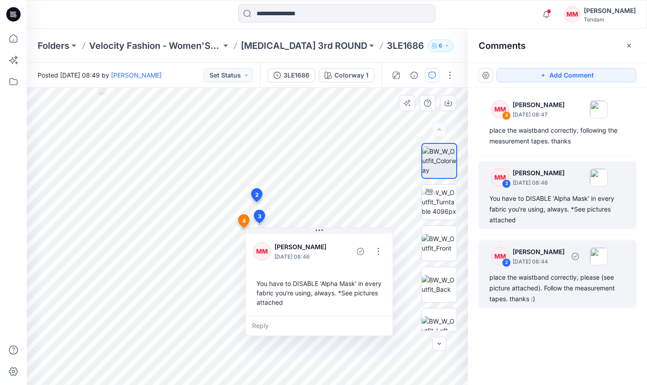
click at [559, 273] on div "place the waistband correctly, please (see picture attached). Follow the measur…" at bounding box center [557, 288] width 136 height 32
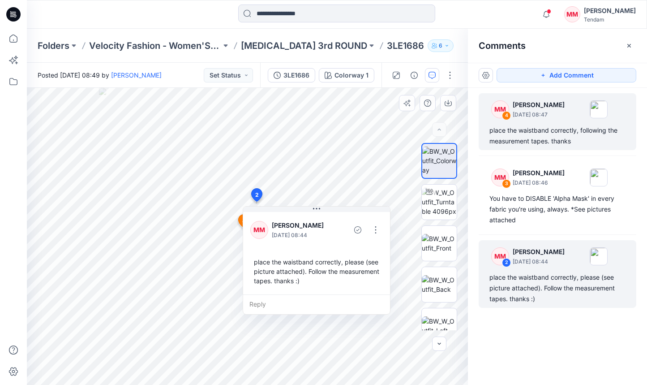
click at [562, 135] on div "place the waistband correctly, following the measurement tapes. thanks" at bounding box center [557, 135] width 136 height 21
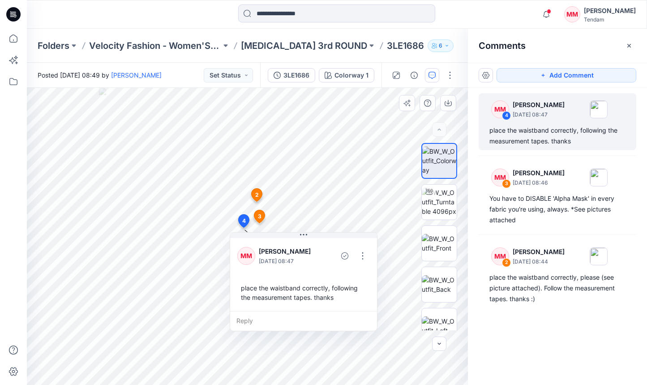
click at [283, 39] on div "Folders Velocity Fashion - Women'Secret [MEDICAL_DATA] 3rd ROUND 3LE1686 6" at bounding box center [337, 46] width 620 height 34
click at [283, 41] on p "[MEDICAL_DATA] 3rd ROUND" at bounding box center [304, 45] width 126 height 13
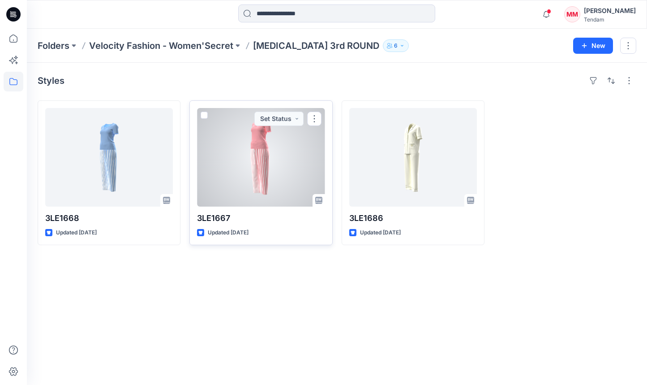
click at [269, 179] on div at bounding box center [261, 157] width 128 height 98
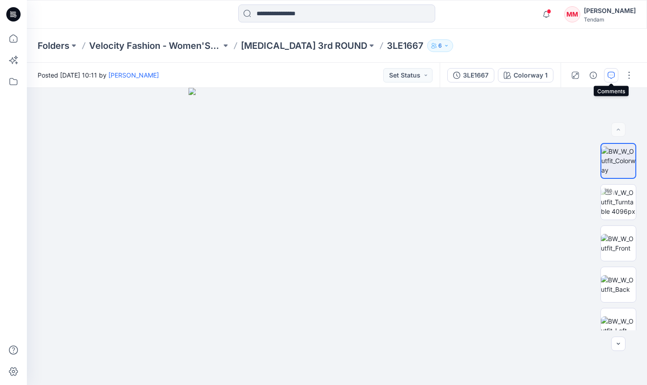
click at [608, 73] on icon "button" at bounding box center [611, 75] width 7 height 7
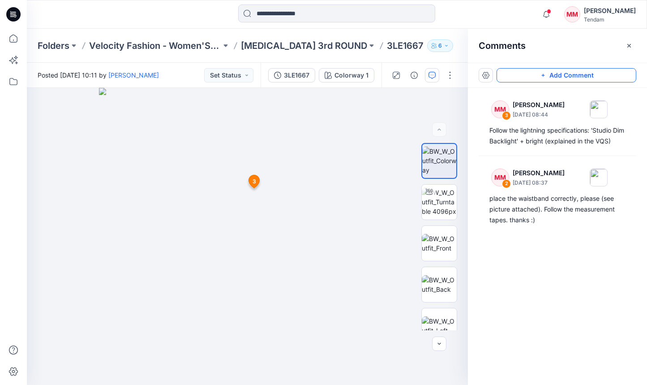
click at [572, 77] on button "Add Comment" at bounding box center [567, 75] width 140 height 14
click at [240, 229] on div "4 3 MM [PERSON_NAME] [DATE] 08:44 Follow the lightning specifications: 'Studio …" at bounding box center [247, 236] width 441 height 297
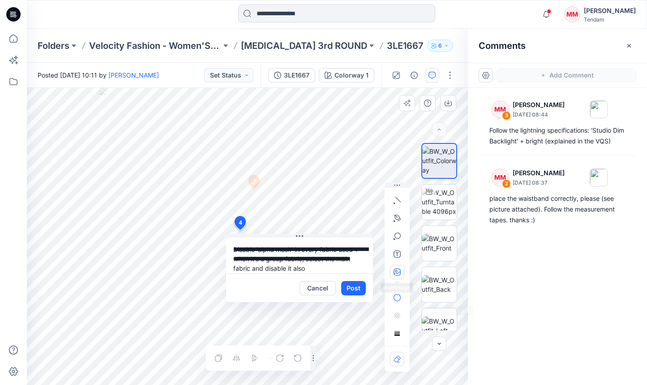
type textarea "**********"
click at [401, 271] on button "button" at bounding box center [397, 272] width 14 height 14
type input"] "**********"
click at [395, 271] on icon "button" at bounding box center [396, 271] width 2 height 2
type input"] "**********"
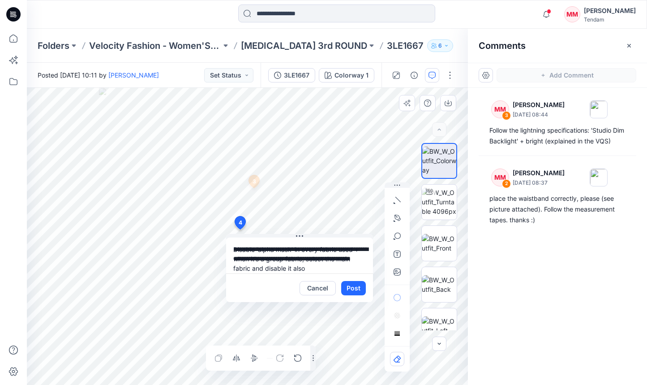
click at [236, 258] on div "**********" at bounding box center [247, 236] width 441 height 297
click at [357, 289] on button "Post" at bounding box center [353, 288] width 25 height 14
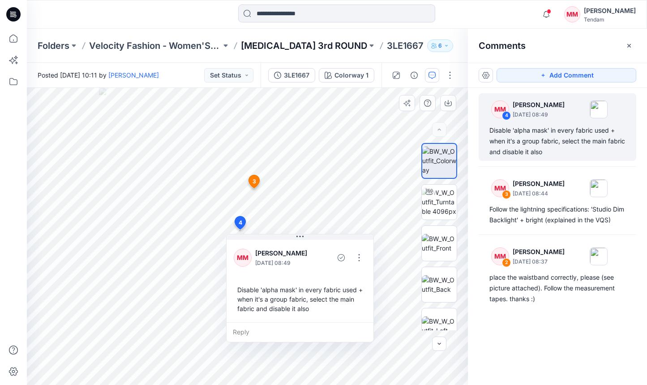
click at [257, 45] on p "[MEDICAL_DATA] 3rd ROUND" at bounding box center [304, 45] width 126 height 13
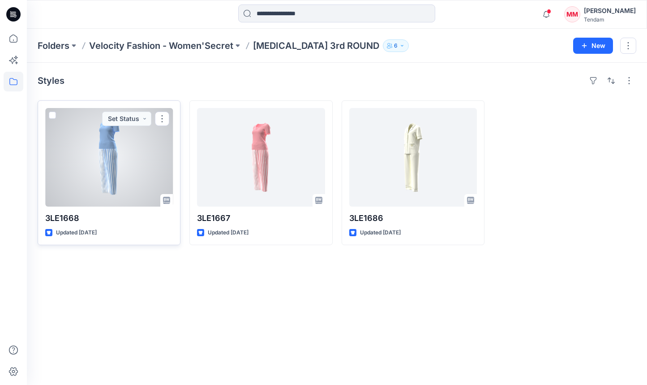
click at [119, 146] on div at bounding box center [109, 157] width 128 height 98
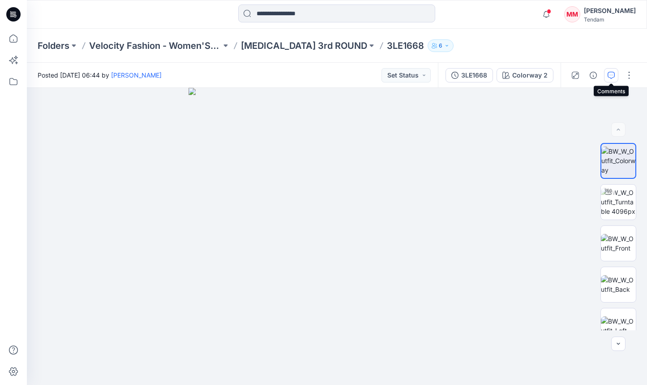
click at [608, 76] on icon "button" at bounding box center [611, 75] width 7 height 7
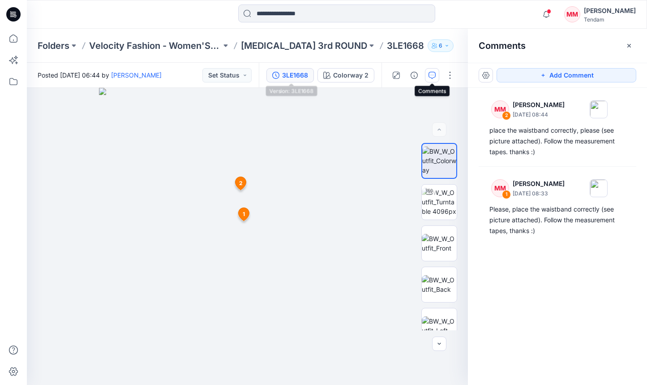
click at [297, 78] on div "3LE1668" at bounding box center [295, 75] width 26 height 10
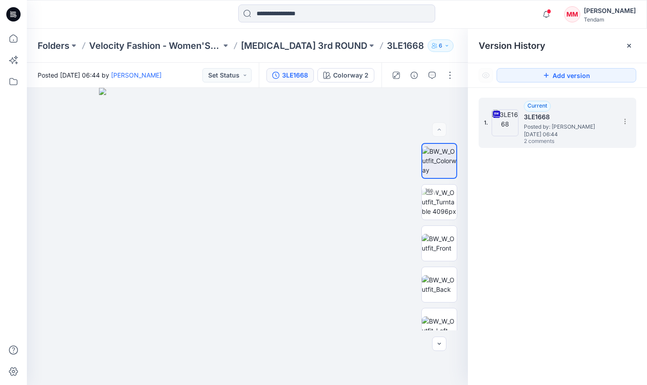
click at [632, 120] on div "1. Current 3LE1668 Posted by: [PERSON_NAME] [DATE] 06:44 2 comments" at bounding box center [558, 123] width 158 height 50
click at [621, 116] on section at bounding box center [624, 121] width 14 height 14
click at [586, 138] on span "Download Source BW File" at bounding box center [579, 138] width 75 height 11
click at [433, 73] on icon "button" at bounding box center [431, 75] width 7 height 7
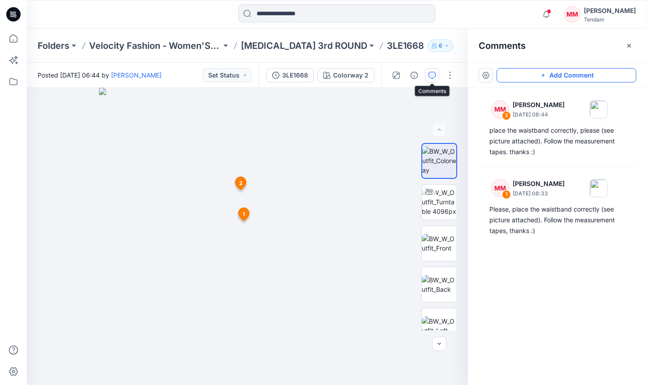
click at [592, 75] on button "Add Comment" at bounding box center [567, 75] width 140 height 14
click at [250, 249] on div "3 1 MM [PERSON_NAME] [DATE] 08:33 Please, place the waistband correctly (see pi…" at bounding box center [247, 236] width 441 height 297
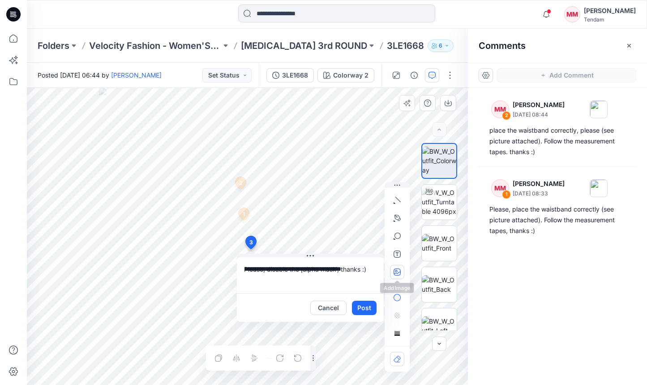
type textarea "**********"
click at [392, 277] on button "button" at bounding box center [397, 272] width 14 height 14
type input"] "**********"
click at [361, 305] on button "Post" at bounding box center [364, 307] width 25 height 14
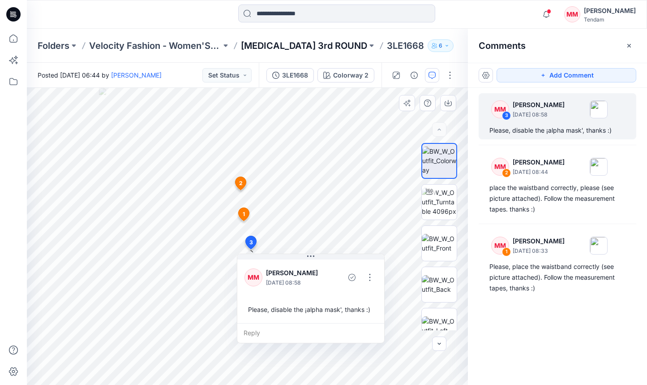
click at [271, 50] on p "[MEDICAL_DATA] 3rd ROUND" at bounding box center [304, 45] width 126 height 13
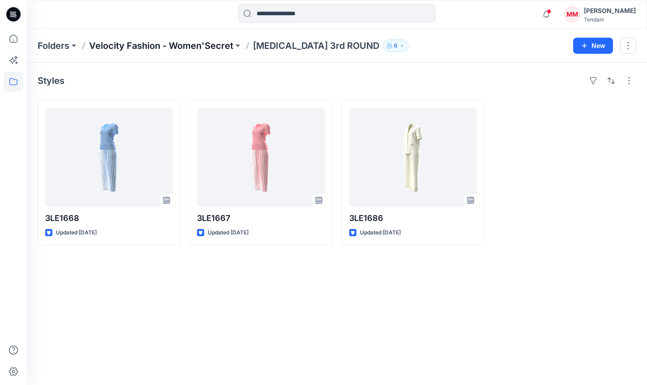
click at [167, 40] on p "Velocity Fashion - Women'Secret" at bounding box center [161, 45] width 144 height 13
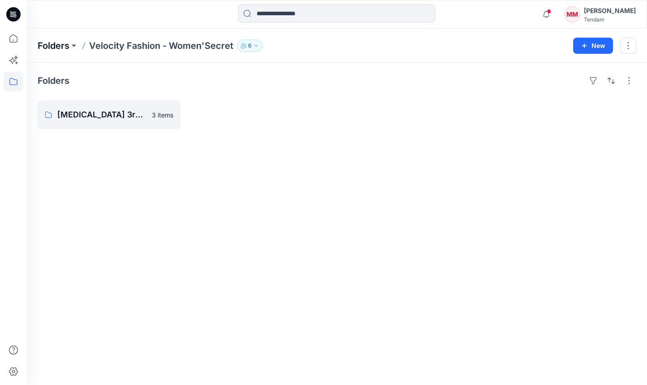
click at [50, 44] on p "Folders" at bounding box center [54, 45] width 32 height 13
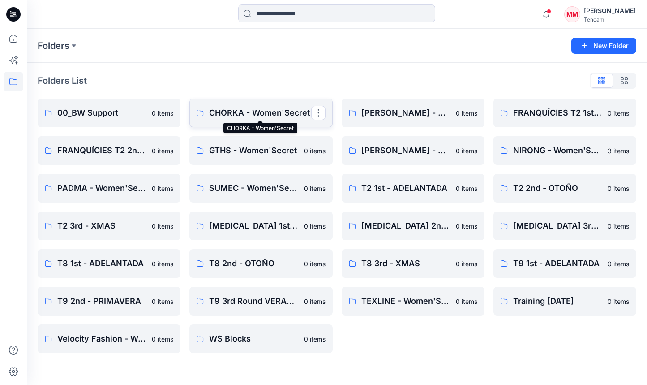
click at [270, 110] on p "CHORKA - Women'Secret" at bounding box center [260, 113] width 102 height 13
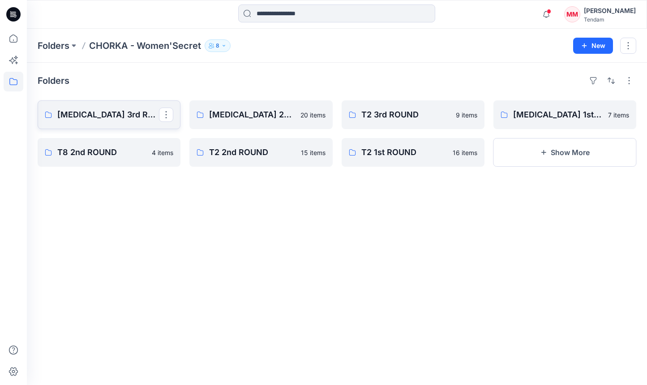
click at [98, 117] on p "[MEDICAL_DATA] 3rd ROUND" at bounding box center [108, 114] width 102 height 13
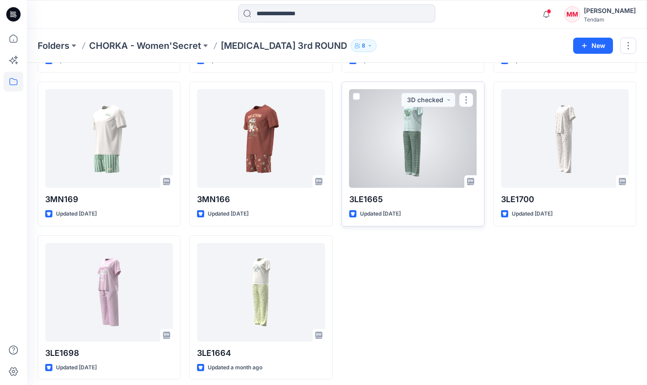
scroll to position [331, 0]
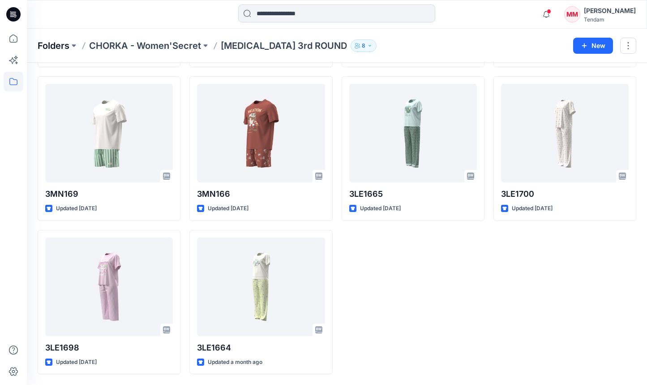
click at [56, 45] on p "Folders" at bounding box center [54, 45] width 32 height 13
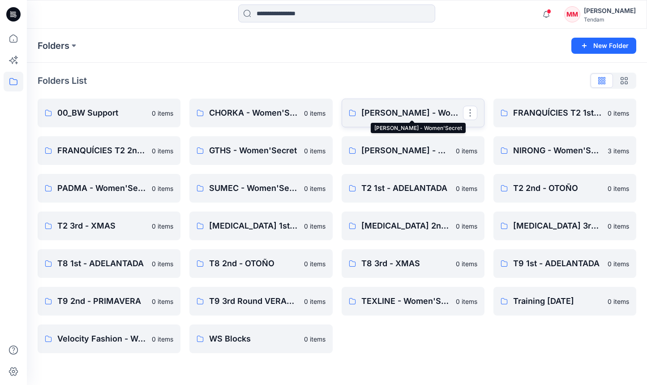
click at [425, 112] on p "[PERSON_NAME] - Women'Secret" at bounding box center [412, 113] width 102 height 13
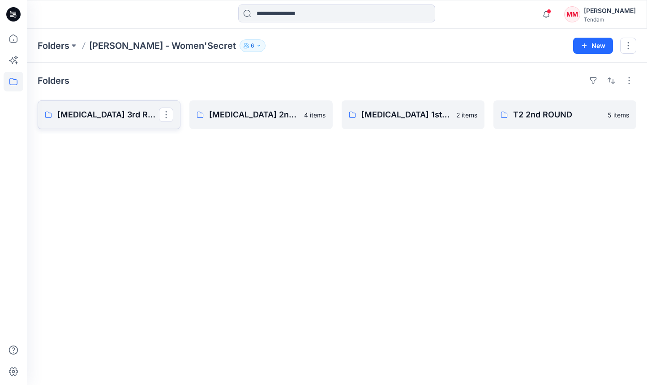
click at [104, 121] on link "[MEDICAL_DATA] 3rd ROUND" at bounding box center [109, 114] width 143 height 29
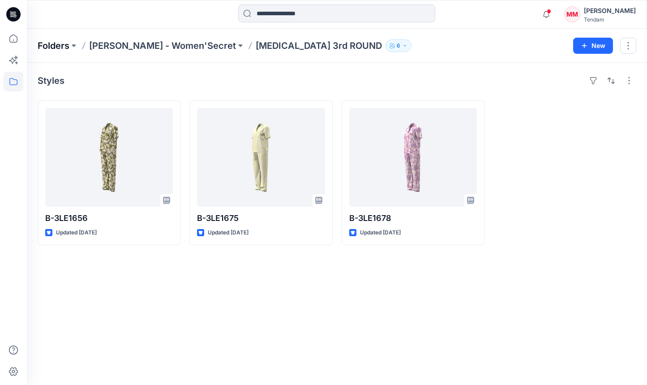
click at [57, 44] on p "Folders" at bounding box center [54, 45] width 32 height 13
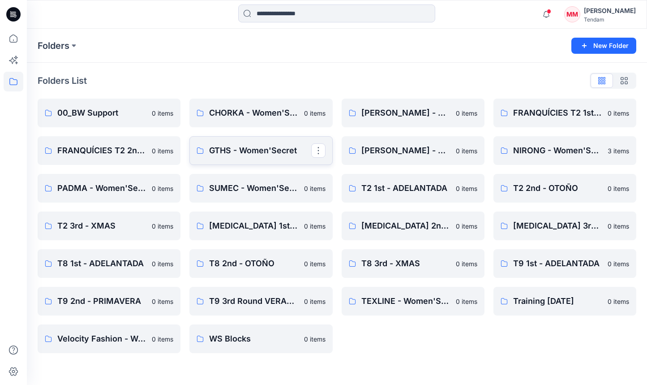
click at [241, 148] on p "GTHS - Women'Secret" at bounding box center [260, 150] width 102 height 13
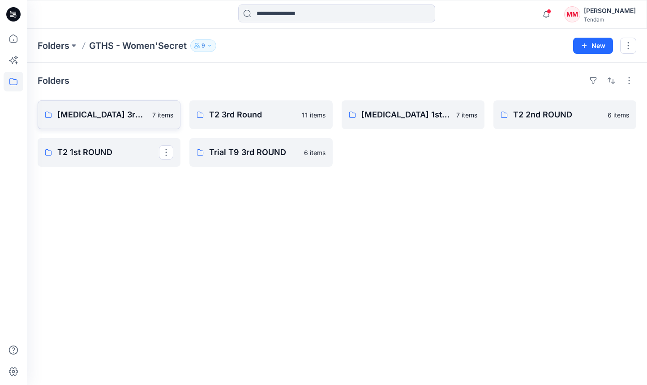
click at [111, 116] on p "[MEDICAL_DATA] 3rd ROUND" at bounding box center [102, 114] width 90 height 13
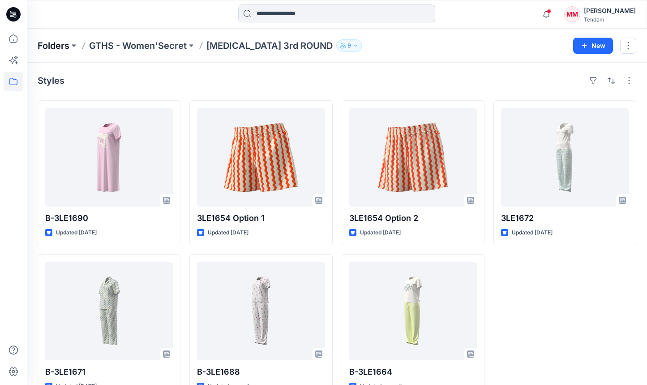
click at [60, 49] on p "Folders" at bounding box center [54, 45] width 32 height 13
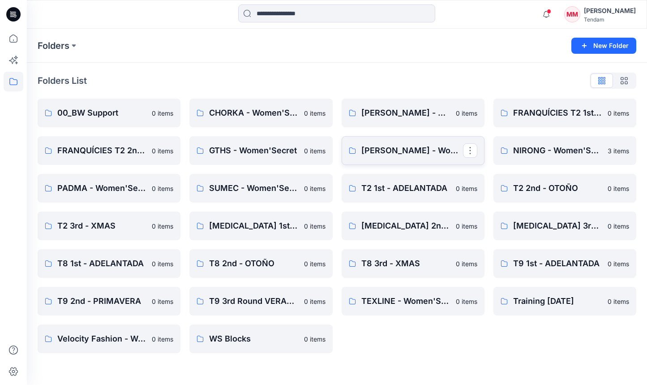
click at [400, 158] on link "[PERSON_NAME] - Women'Secret" at bounding box center [413, 150] width 143 height 29
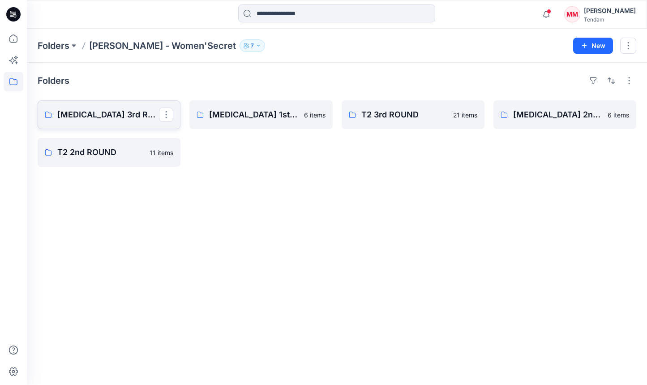
click at [51, 120] on link "[MEDICAL_DATA] 3rd ROUND" at bounding box center [109, 114] width 143 height 29
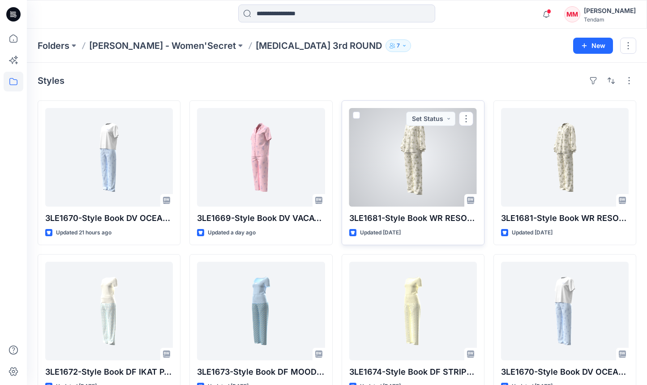
click at [402, 167] on div at bounding box center [413, 157] width 128 height 98
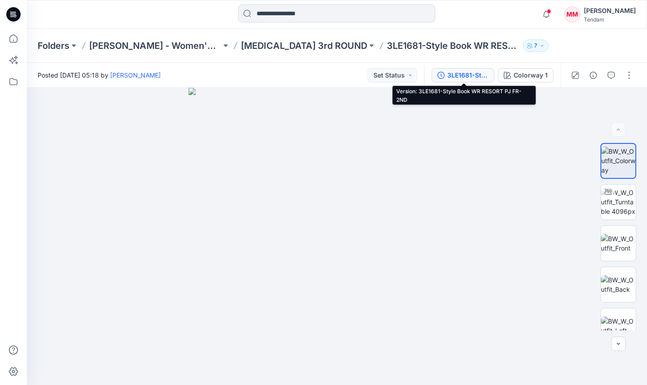
click at [448, 75] on button "3LE1681-Style Book WR RESORT PJ FR-2ND" at bounding box center [463, 75] width 63 height 14
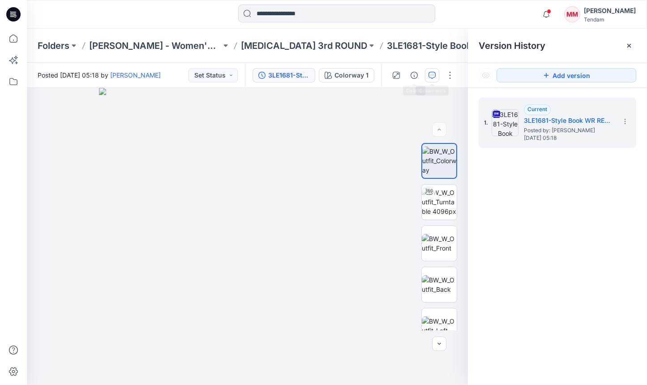
click at [429, 75] on icon "button" at bounding box center [431, 75] width 7 height 7
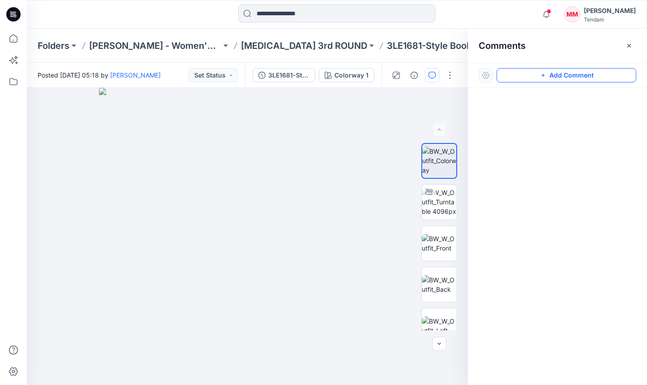
click at [557, 74] on button "Add Comment" at bounding box center [567, 75] width 140 height 14
click at [240, 209] on div "1" at bounding box center [247, 236] width 441 height 297
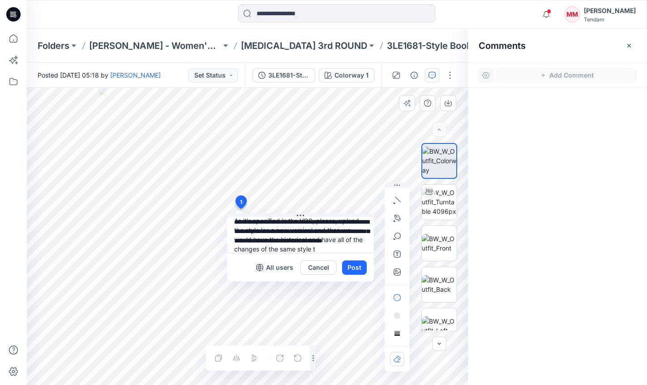
scroll to position [17, 0]
type textarea "**********"
click at [360, 264] on button "Post" at bounding box center [354, 267] width 25 height 14
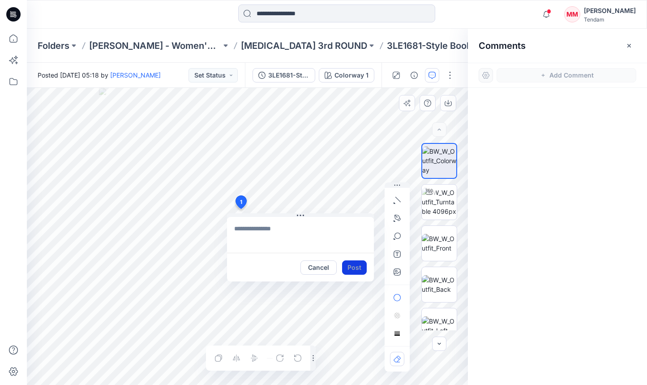
scroll to position [0, 0]
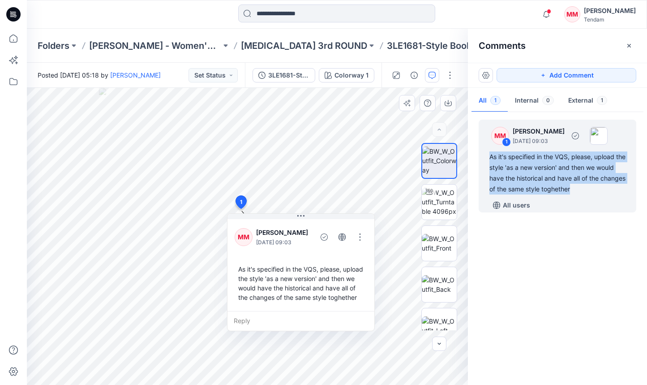
drag, startPoint x: 609, startPoint y: 190, endPoint x: 482, endPoint y: 158, distance: 131.3
click at [482, 158] on div "MM 1 [PERSON_NAME] [DATE] 09:03 As it's specified in the VQS, please, upload th…" at bounding box center [558, 166] width 158 height 93
copy div "As it's specified in the VQS, please, upload the style 'as a new version' and t…"
click at [261, 50] on p "[MEDICAL_DATA] 3rd ROUND" at bounding box center [304, 45] width 126 height 13
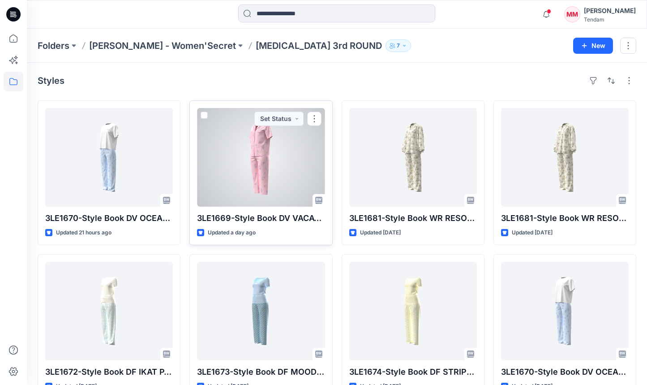
click at [258, 163] on div at bounding box center [261, 157] width 128 height 98
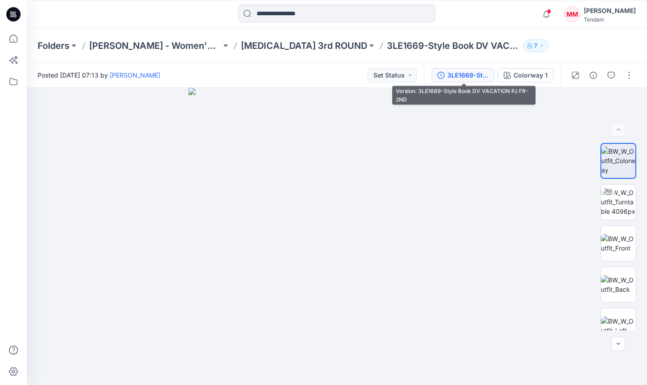
click at [459, 75] on div "3LE1669-Style Book DV VACATION PJ FR-2ND" at bounding box center [467, 75] width 41 height 10
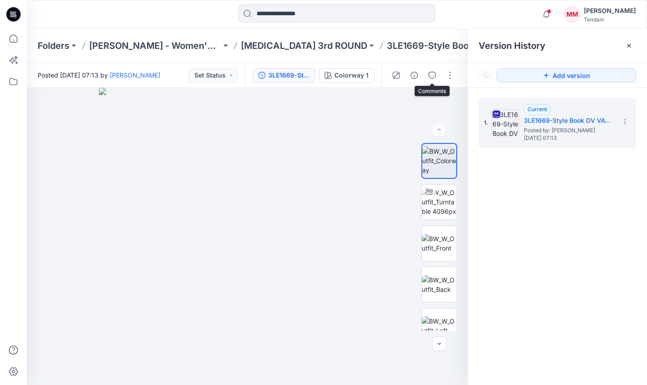
drag, startPoint x: 433, startPoint y: 73, endPoint x: 441, endPoint y: 75, distance: 8.2
click at [433, 73] on icon "button" at bounding box center [431, 75] width 7 height 7
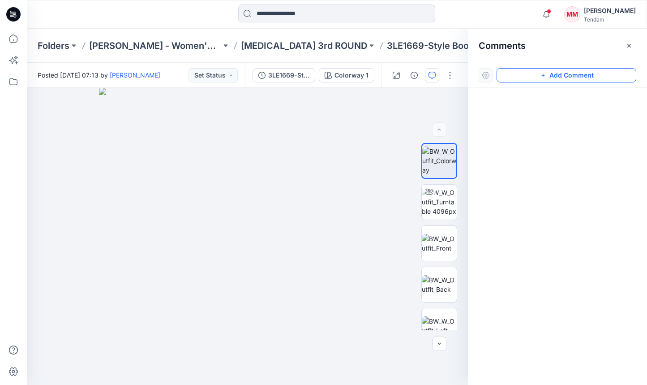
click at [560, 75] on button "Add Comment" at bounding box center [567, 75] width 140 height 14
click at [273, 204] on div "1" at bounding box center [247, 236] width 441 height 297
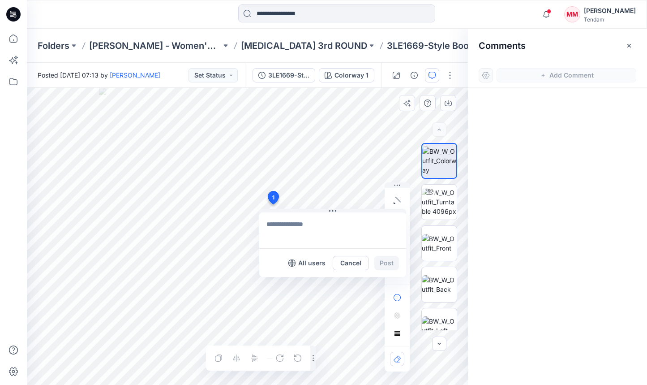
type textarea "**********"
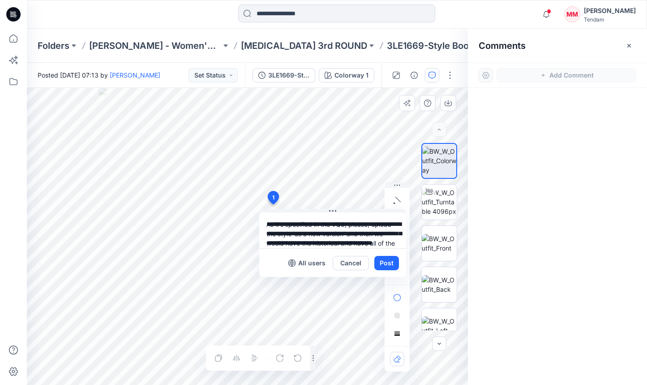
click at [386, 266] on button "Post" at bounding box center [386, 263] width 25 height 14
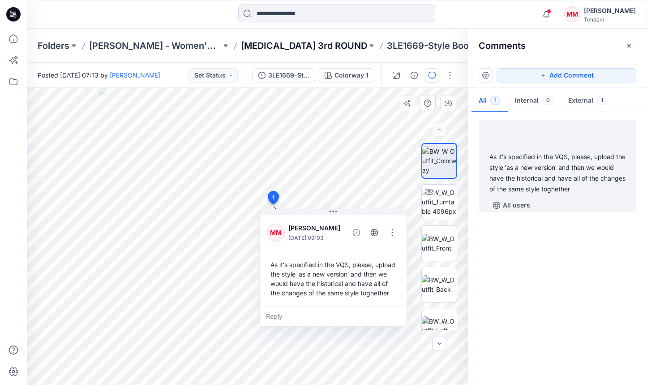
click at [263, 42] on p "[MEDICAL_DATA] 3rd ROUND" at bounding box center [304, 45] width 126 height 13
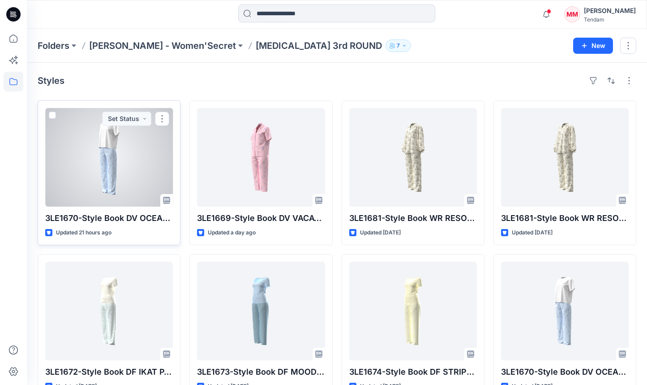
click at [97, 161] on div at bounding box center [109, 157] width 128 height 98
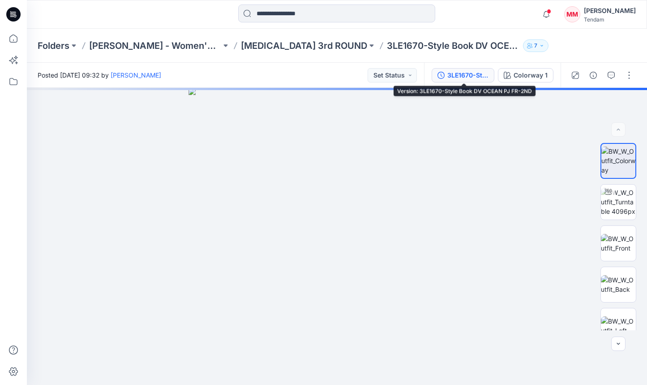
click at [482, 79] on div "3LE1670-Style Book DV OCEAN PJ FR-2ND" at bounding box center [467, 75] width 41 height 10
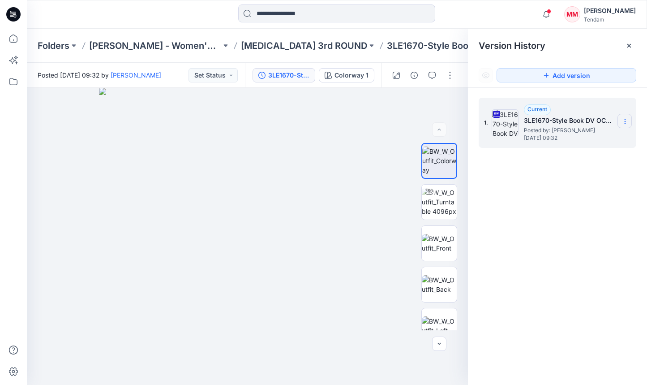
click at [622, 120] on icon at bounding box center [624, 121] width 7 height 7
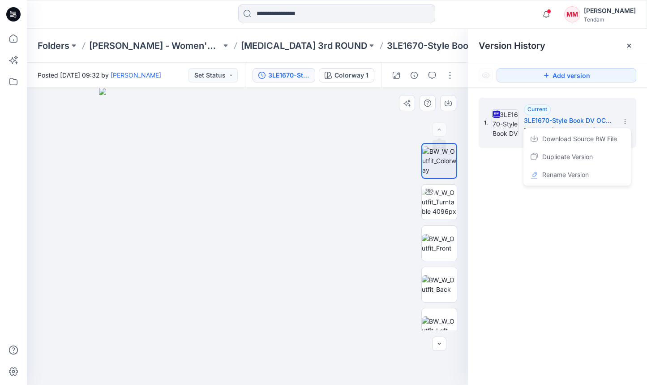
click at [379, 114] on img at bounding box center [247, 236] width 297 height 297
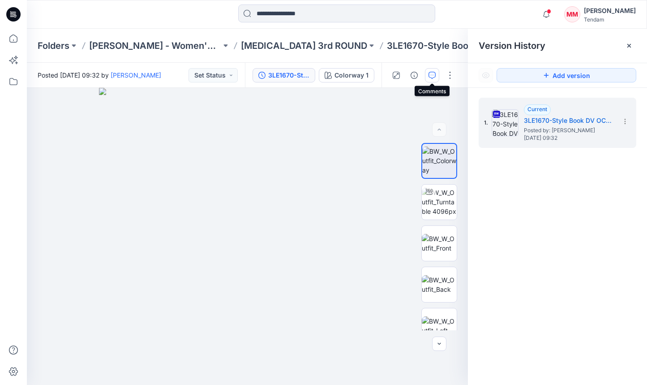
click at [433, 74] on icon "button" at bounding box center [431, 75] width 7 height 7
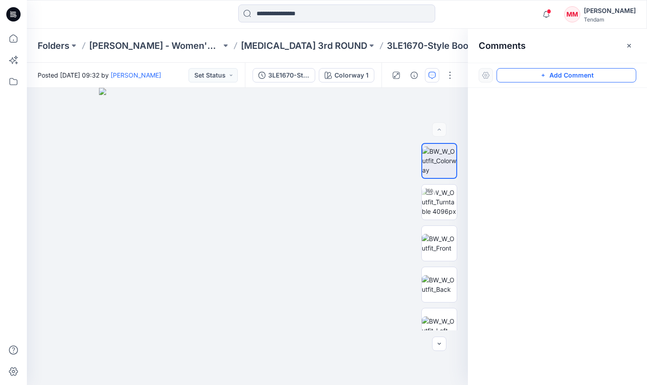
click at [568, 76] on button "Add Comment" at bounding box center [567, 75] width 140 height 14
click at [249, 181] on div "1" at bounding box center [247, 236] width 441 height 297
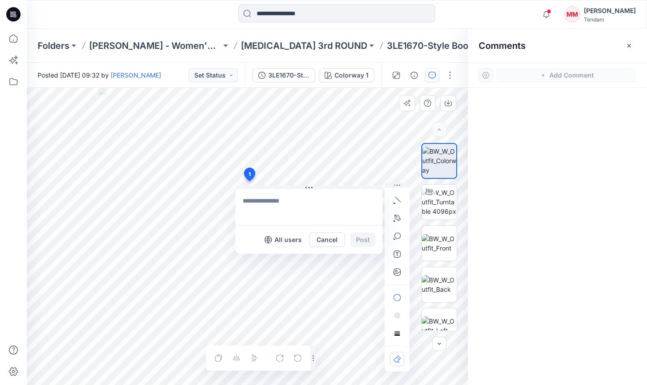
type textarea "**********"
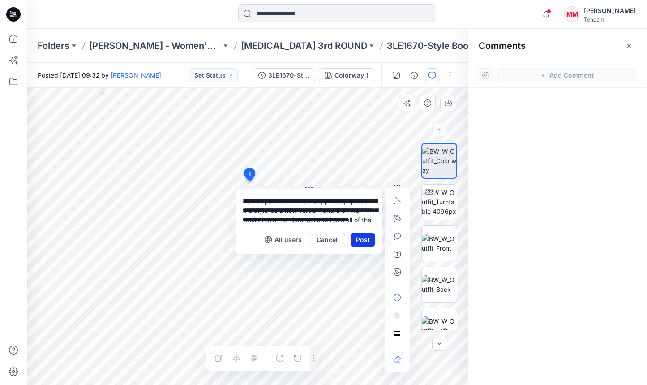
click at [364, 236] on button "Post" at bounding box center [363, 239] width 25 height 14
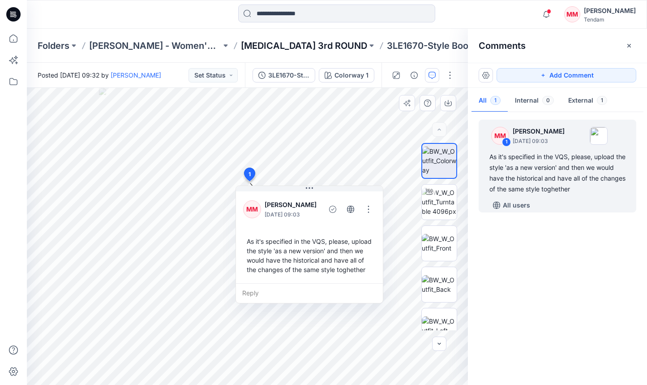
click at [268, 50] on p "[MEDICAL_DATA] 3rd ROUND" at bounding box center [304, 45] width 126 height 13
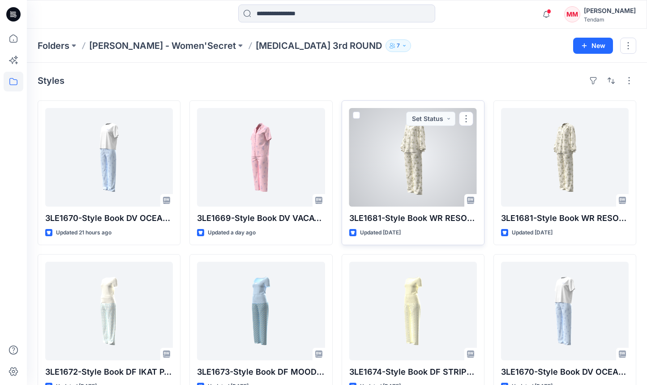
click at [406, 173] on div at bounding box center [413, 157] width 128 height 98
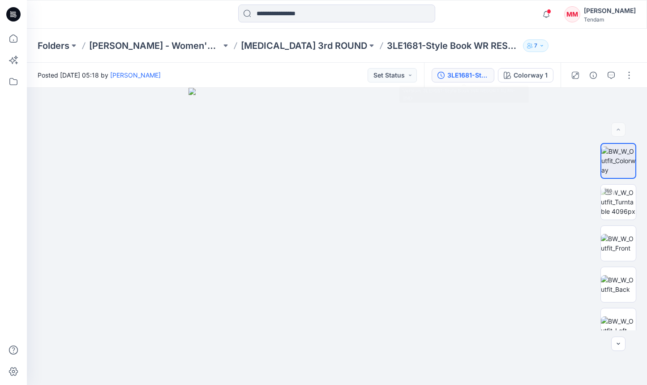
click at [443, 82] on button "3LE1681-Style Book WR RESORT PJ FR-2ND" at bounding box center [463, 75] width 63 height 14
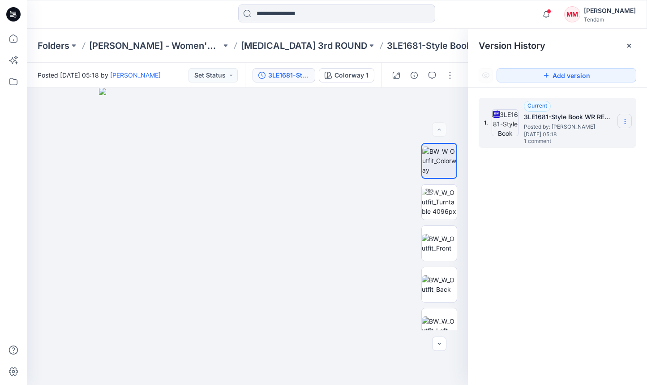
click at [620, 117] on section at bounding box center [624, 121] width 14 height 14
click at [561, 137] on span "Download Source BW File" at bounding box center [579, 138] width 75 height 11
click at [428, 75] on icon "button" at bounding box center [431, 75] width 7 height 7
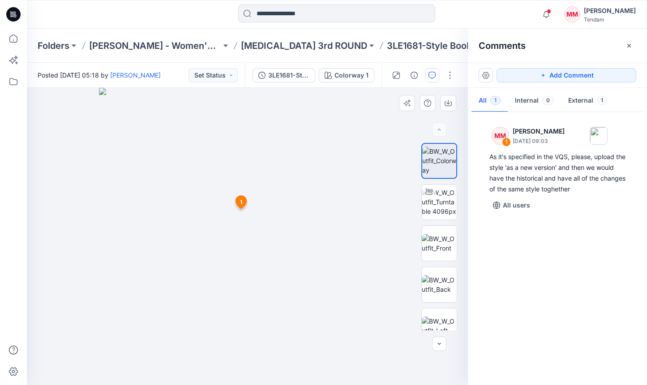
drag, startPoint x: 577, startPoint y: 74, endPoint x: 322, endPoint y: 165, distance: 270.6
click at [577, 74] on button "Add Comment" at bounding box center [567, 75] width 140 height 14
click at [244, 223] on div "2 1 MM [PERSON_NAME] [DATE] 09:03 As it's specified in the VQS, please, upload …" at bounding box center [247, 236] width 441 height 297
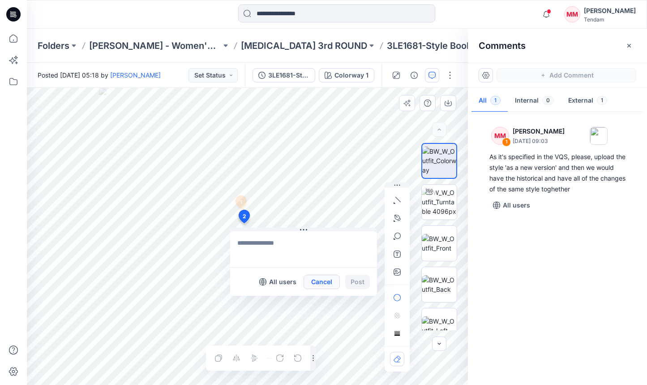
click at [332, 284] on button "Cancel" at bounding box center [322, 281] width 36 height 14
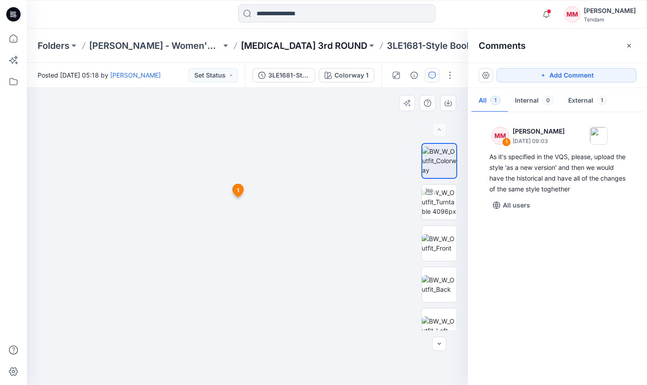
click at [242, 48] on p "[MEDICAL_DATA] 3rd ROUND" at bounding box center [304, 45] width 126 height 13
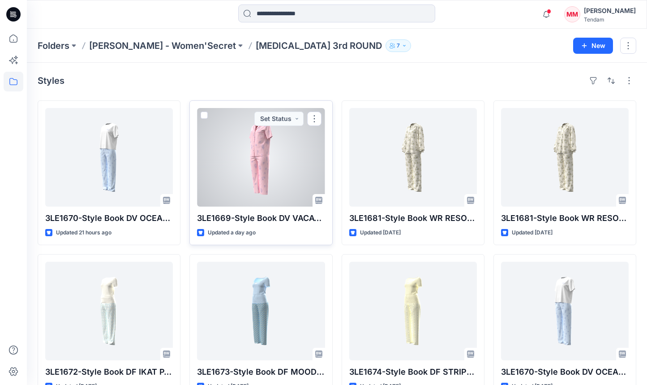
click at [261, 154] on div at bounding box center [261, 157] width 128 height 98
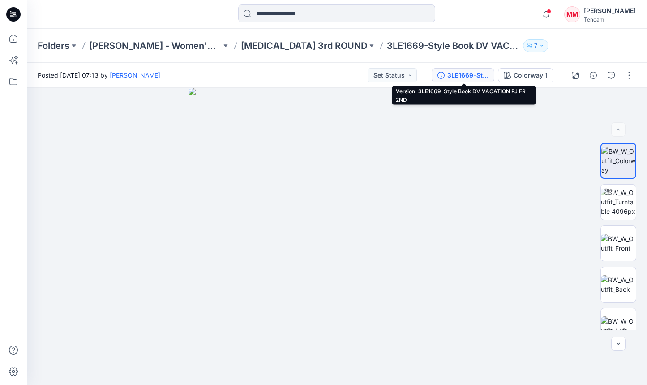
click at [470, 81] on button "3LE1669-Style Book DV VACATION PJ FR-2ND" at bounding box center [463, 75] width 63 height 14
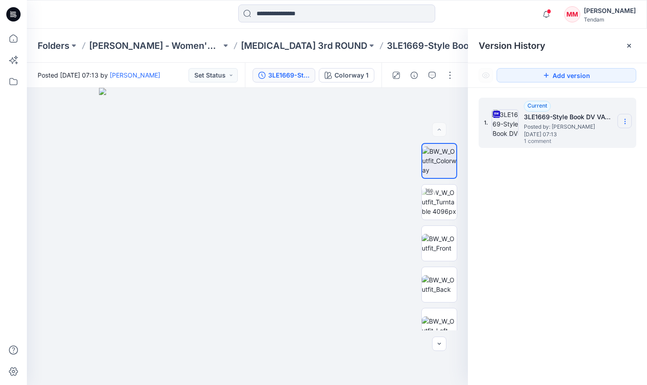
click at [624, 118] on icon at bounding box center [624, 121] width 7 height 7
click at [575, 141] on span "Download Source BW File" at bounding box center [579, 138] width 75 height 11
click at [438, 240] on img at bounding box center [439, 243] width 35 height 19
drag, startPoint x: 324, startPoint y: 151, endPoint x: 346, endPoint y: 304, distance: 154.2
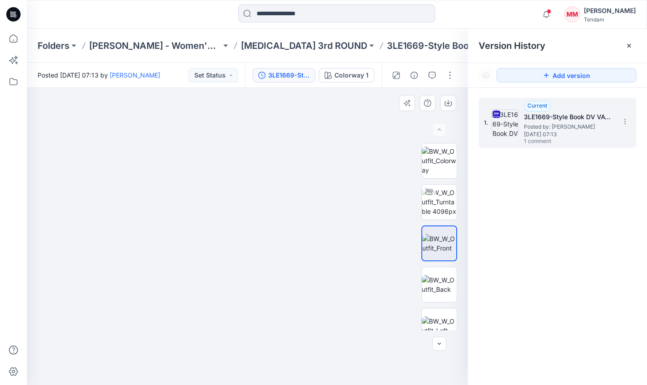
drag, startPoint x: 341, startPoint y: 174, endPoint x: 343, endPoint y: 330, distance: 155.4
click at [343, 330] on img at bounding box center [265, 85] width 1457 height 600
click at [436, 77] on button "button" at bounding box center [432, 75] width 14 height 14
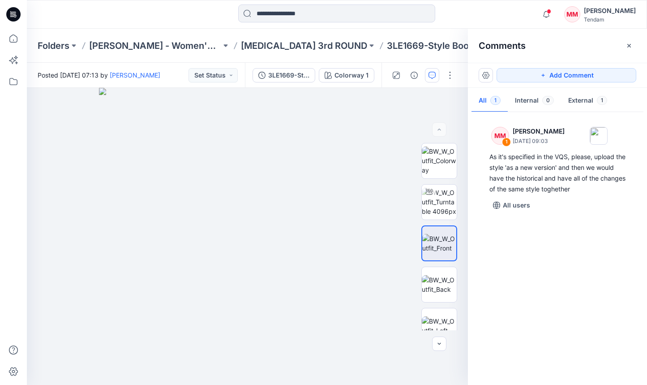
drag, startPoint x: 554, startPoint y: 78, endPoint x: 476, endPoint y: 126, distance: 91.2
click at [553, 79] on button "Add Comment" at bounding box center [567, 75] width 140 height 14
click at [238, 213] on div "2" at bounding box center [247, 236] width 441 height 297
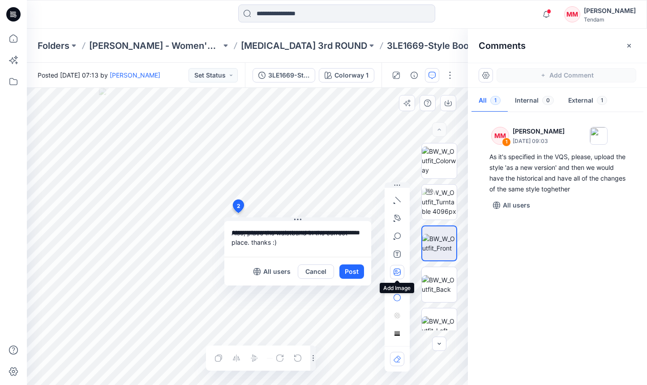
type textarea "**********"
click at [397, 269] on icon "button" at bounding box center [397, 271] width 7 height 7
type input"] "**********"
click at [248, 240] on textarea "**********" at bounding box center [297, 239] width 147 height 36
type textarea "**********"
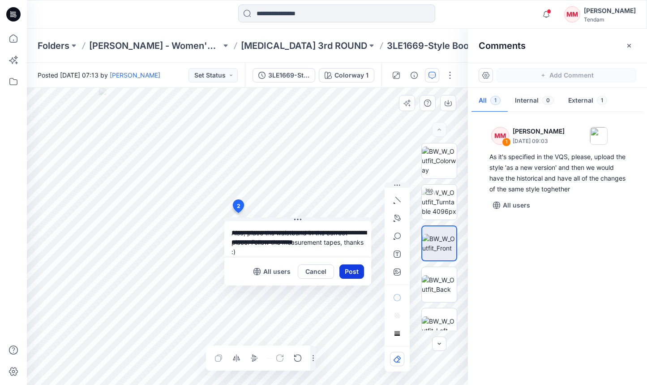
click at [344, 270] on button "Post" at bounding box center [351, 271] width 25 height 14
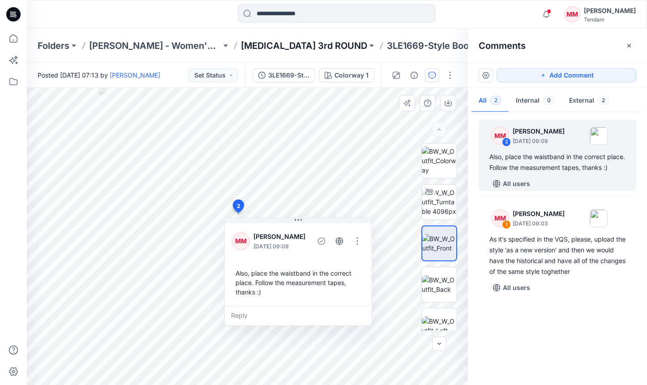
click at [261, 39] on p "[MEDICAL_DATA] 3rd ROUND" at bounding box center [304, 45] width 126 height 13
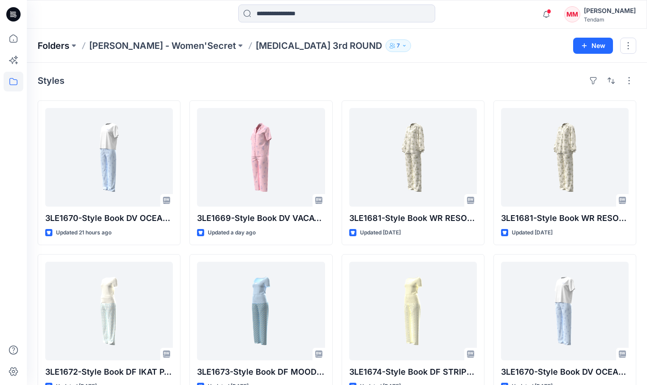
click at [62, 44] on p "Folders" at bounding box center [54, 45] width 32 height 13
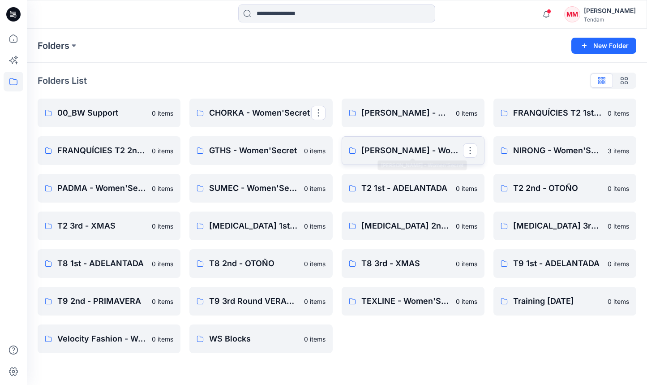
click at [364, 155] on p "[PERSON_NAME] - Women'Secret" at bounding box center [412, 150] width 102 height 13
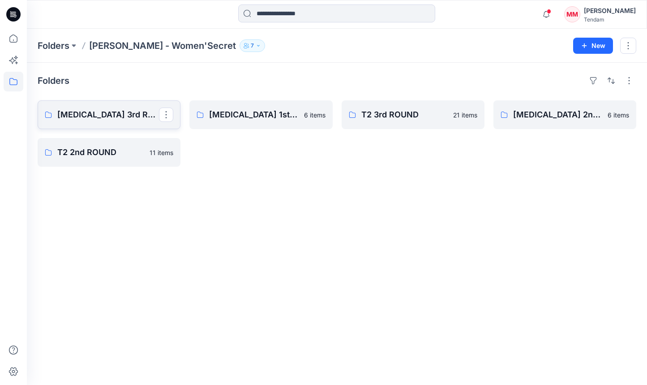
click at [110, 111] on p "[MEDICAL_DATA] 3rd ROUND" at bounding box center [108, 114] width 102 height 13
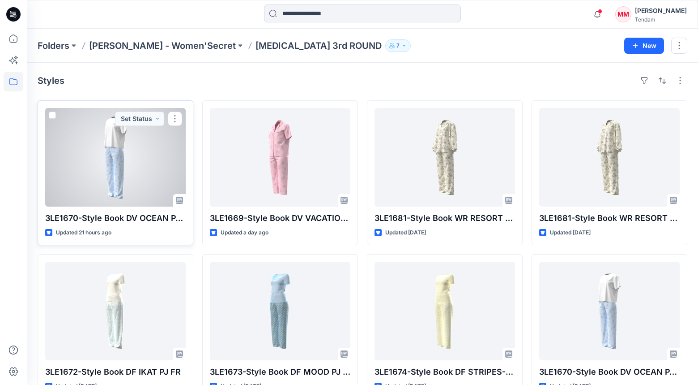
click at [108, 145] on div at bounding box center [115, 157] width 141 height 98
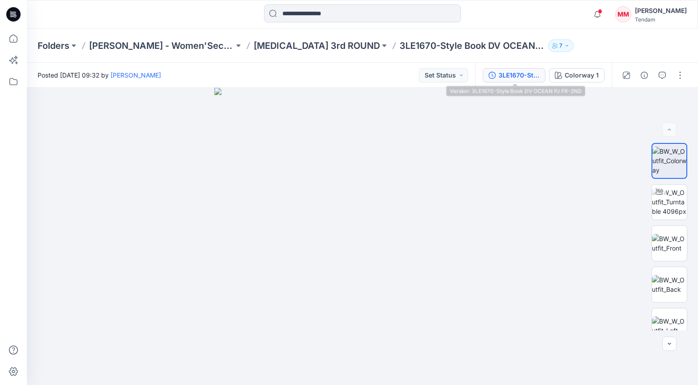
click at [518, 77] on div "3LE1670-Style Book DV OCEAN PJ FR-2ND" at bounding box center [519, 75] width 41 height 10
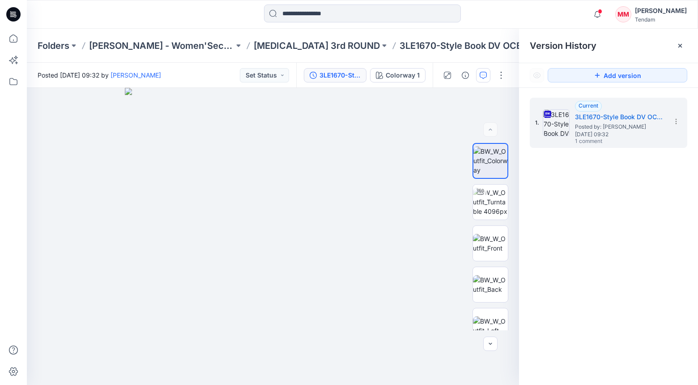
click at [484, 76] on icon "button" at bounding box center [483, 75] width 7 height 7
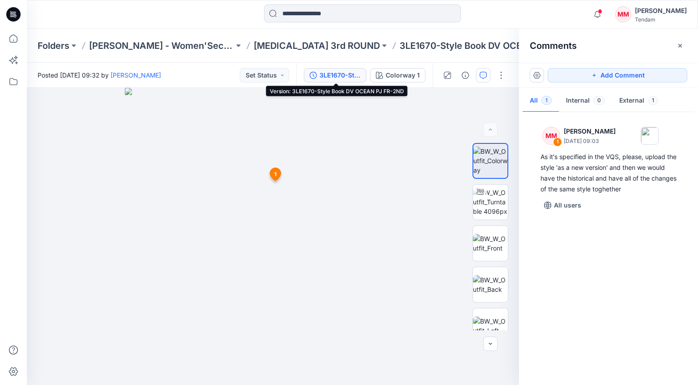
click at [349, 72] on div "3LE1670-Style Book DV OCEAN PJ FR-2ND" at bounding box center [340, 75] width 41 height 10
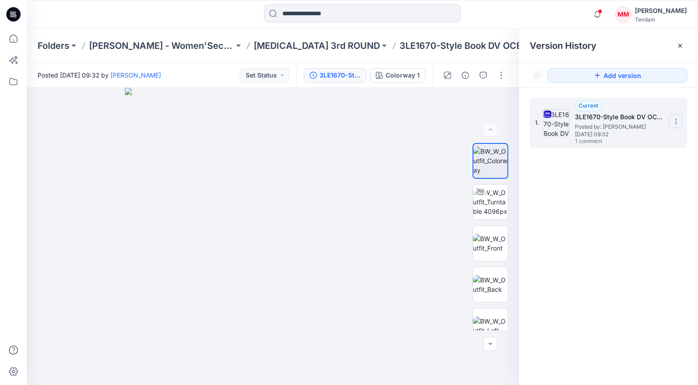
click at [647, 120] on section at bounding box center [676, 121] width 14 height 14
click at [617, 134] on span "Download Source BW File" at bounding box center [631, 138] width 75 height 11
click at [604, 76] on button "Add version" at bounding box center [618, 75] width 140 height 14
click at [479, 72] on button "button" at bounding box center [483, 75] width 14 height 14
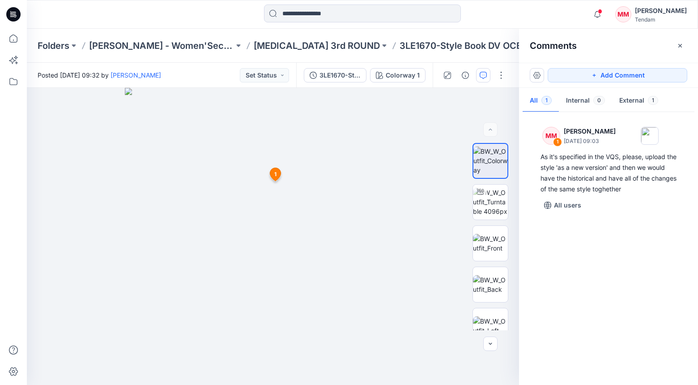
drag, startPoint x: 592, startPoint y: 75, endPoint x: 519, endPoint y: 123, distance: 87.5
click at [592, 75] on icon "button" at bounding box center [594, 75] width 7 height 7
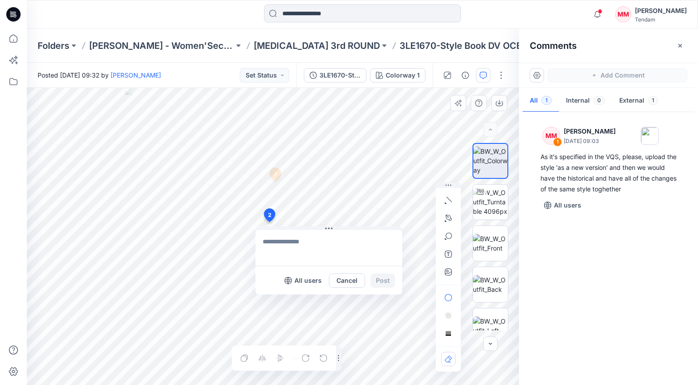
click at [269, 222] on div "2 All users Cancel Post 1 MM [PERSON_NAME] [DATE] 09:03 As it's specified in th…" at bounding box center [273, 236] width 492 height 297
type textarea "**********"
click at [389, 279] on button "Post" at bounding box center [383, 280] width 25 height 14
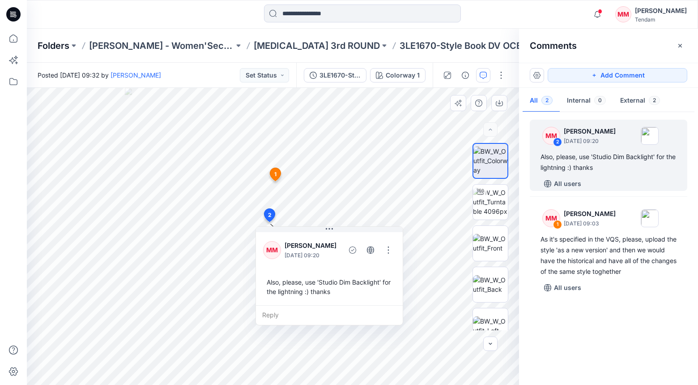
click at [51, 45] on p "Folders" at bounding box center [54, 45] width 32 height 13
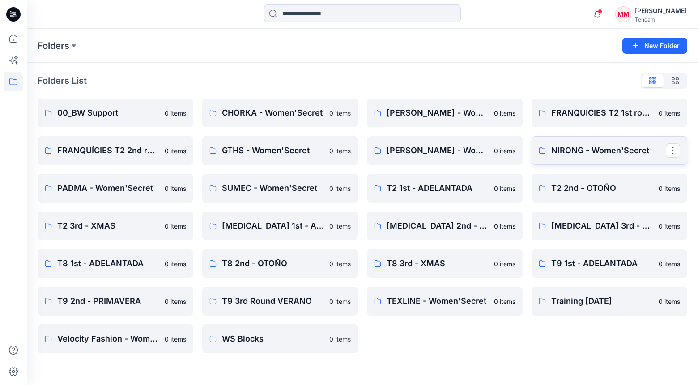
click at [587, 152] on p "NIRONG - Women'Secret" at bounding box center [609, 150] width 115 height 13
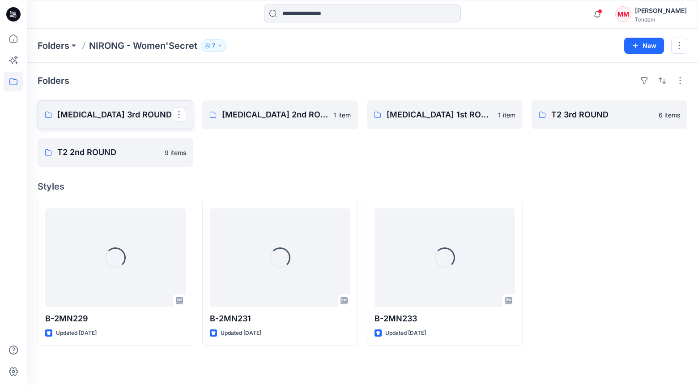
click at [112, 119] on p "[MEDICAL_DATA] 3rd ROUND" at bounding box center [114, 114] width 115 height 13
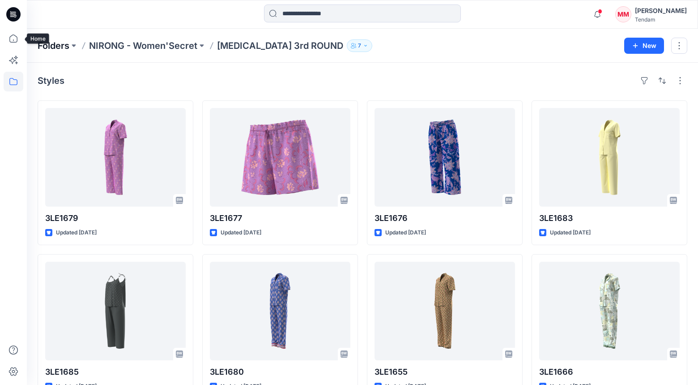
click at [53, 44] on p "Folders" at bounding box center [54, 45] width 32 height 13
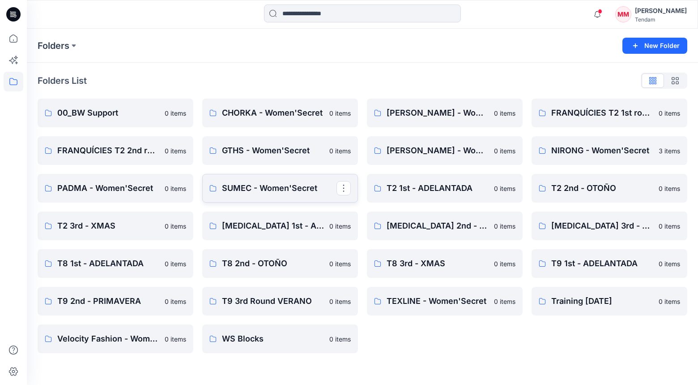
click at [260, 194] on p "SUMEC - Women'Secret" at bounding box center [279, 188] width 115 height 13
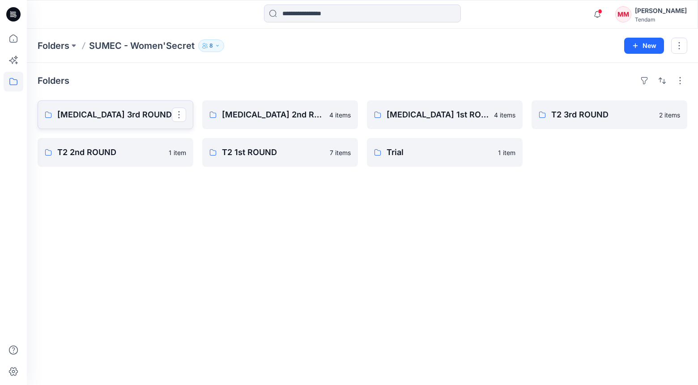
click at [92, 118] on p "[MEDICAL_DATA] 3rd ROUND" at bounding box center [114, 114] width 115 height 13
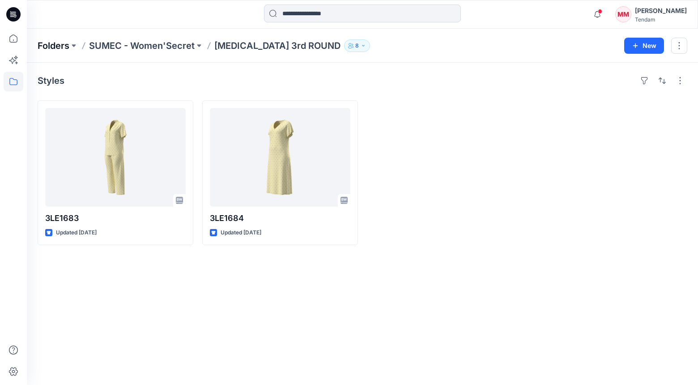
click at [57, 46] on p "Folders" at bounding box center [54, 45] width 32 height 13
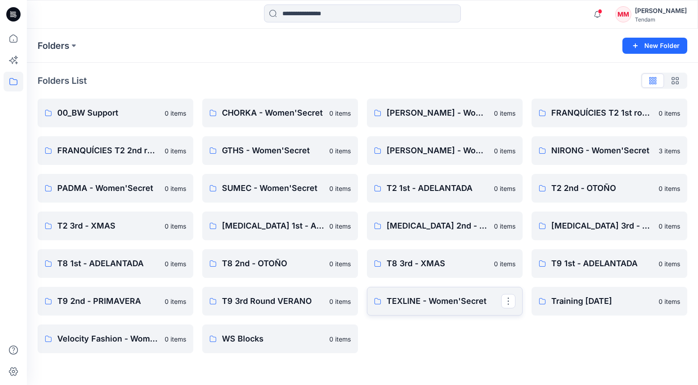
click at [433, 296] on p "TEXLINE - Women'Secret" at bounding box center [444, 301] width 115 height 13
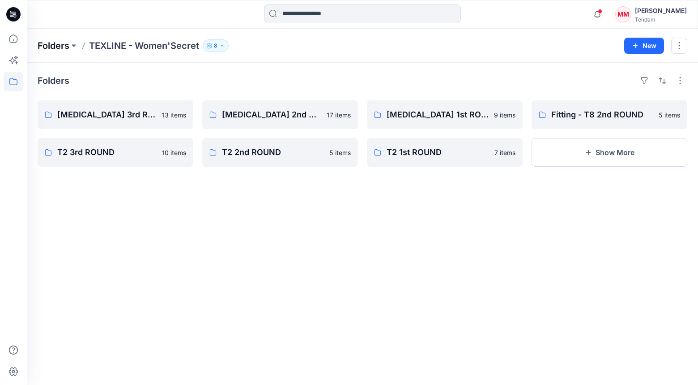
click at [55, 47] on p "Folders" at bounding box center [54, 45] width 32 height 13
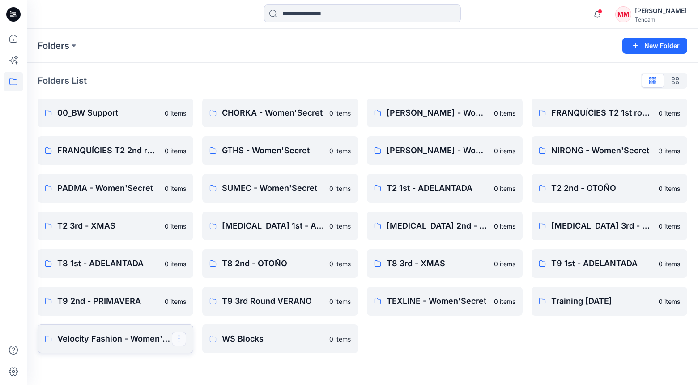
click at [182, 340] on button "button" at bounding box center [179, 338] width 14 height 14
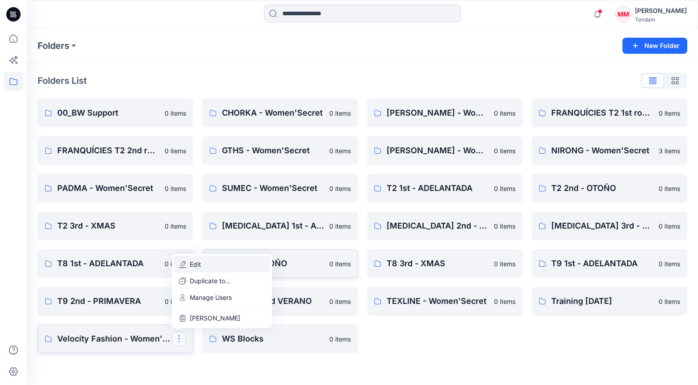
click at [210, 267] on button "Edit" at bounding box center [222, 264] width 97 height 17
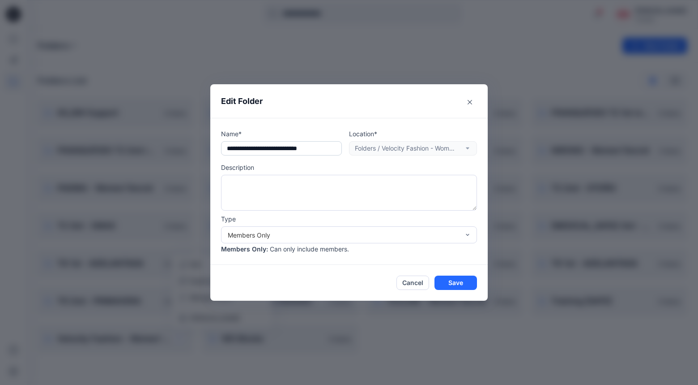
click at [257, 146] on input "**********" at bounding box center [281, 148] width 121 height 14
drag, startPoint x: 271, startPoint y: 148, endPoint x: 230, endPoint y: 148, distance: 41.2
click at [230, 148] on input "**********" at bounding box center [281, 148] width 121 height 14
type input "**********"
click at [458, 283] on button "Save" at bounding box center [456, 282] width 43 height 14
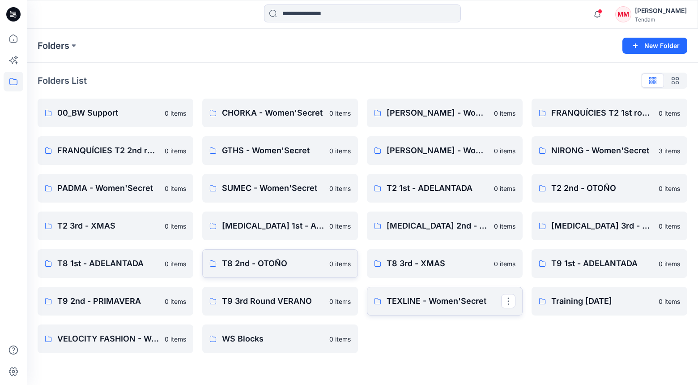
click at [453, 304] on p "TEXLINE - Women'Secret" at bounding box center [444, 301] width 115 height 13
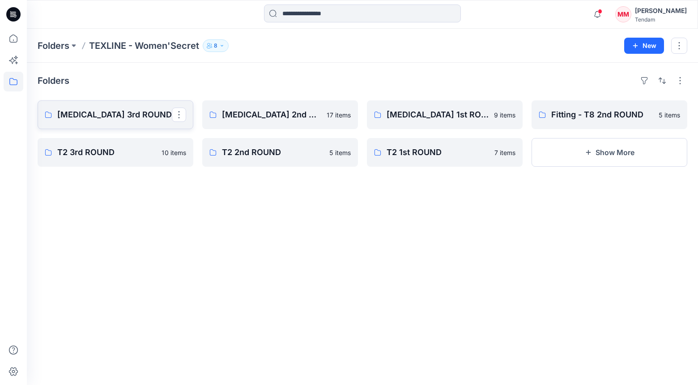
click at [67, 110] on p "[MEDICAL_DATA] 3rd ROUND" at bounding box center [114, 114] width 115 height 13
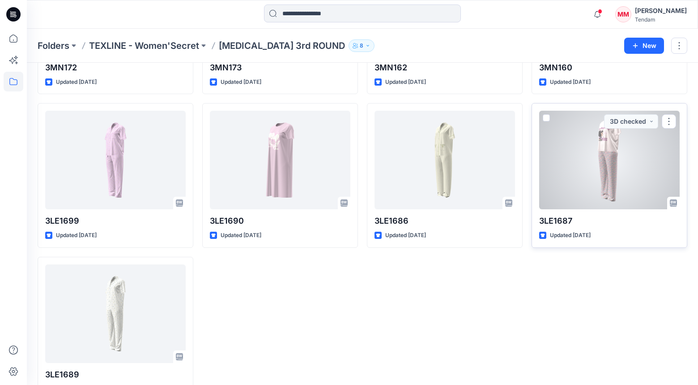
scroll to position [331, 0]
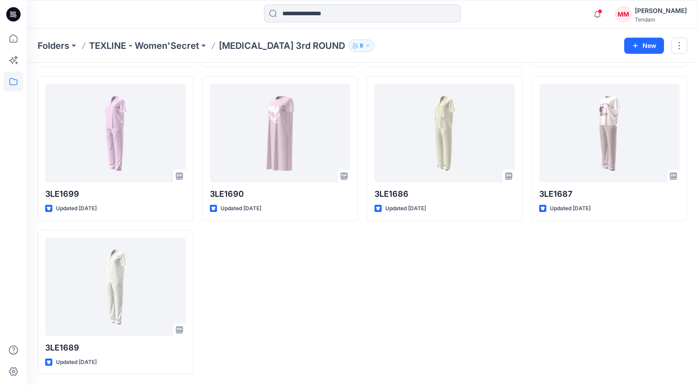
click at [58, 52] on div "Folders TEXLINE - Women'Secret [MEDICAL_DATA] 3rd ROUND 8 New" at bounding box center [363, 46] width 672 height 34
click at [59, 47] on p "Folders" at bounding box center [54, 45] width 32 height 13
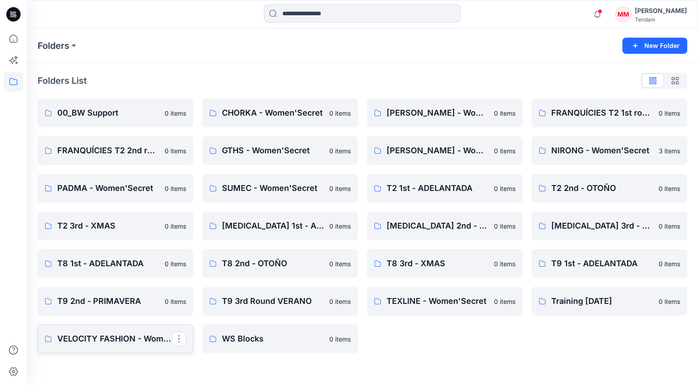
click at [112, 348] on link "VELOCITY FASHION - Women'Secret" at bounding box center [116, 338] width 156 height 29
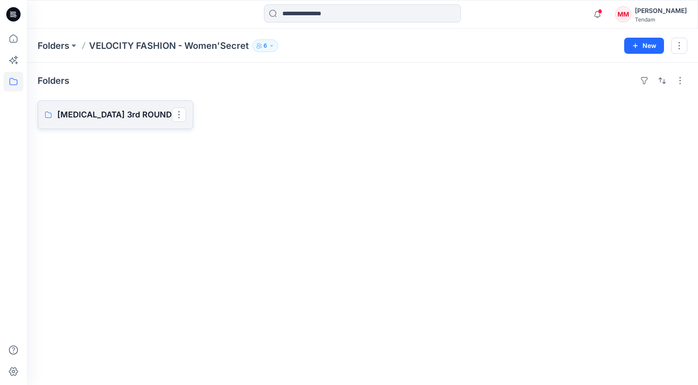
click at [74, 107] on link "[MEDICAL_DATA] 3rd ROUND" at bounding box center [116, 114] width 156 height 29
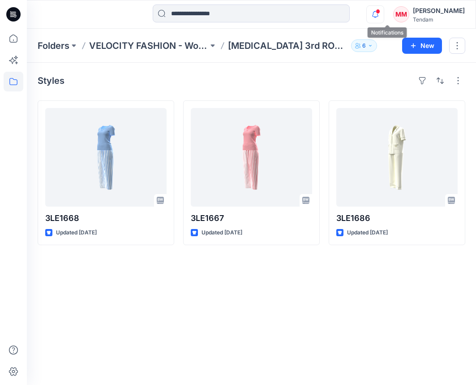
click at [384, 20] on icon "button" at bounding box center [375, 14] width 17 height 18
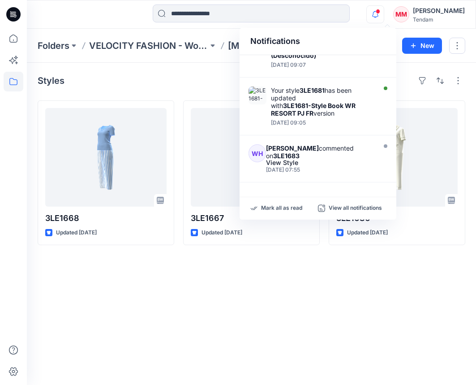
scroll to position [344, 0]
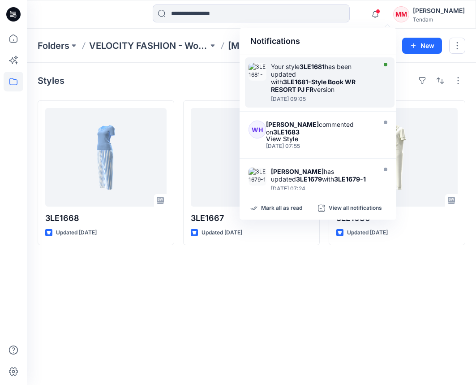
click at [326, 84] on div "Your style 3LE1681 has been updated with 3LE1681-Style Book WR RESORT PJ FR ver…" at bounding box center [322, 78] width 103 height 30
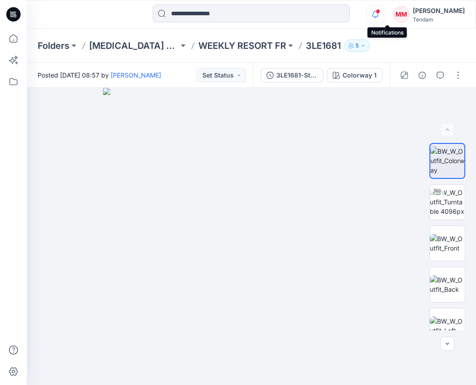
click at [384, 15] on icon "button" at bounding box center [375, 14] width 17 height 18
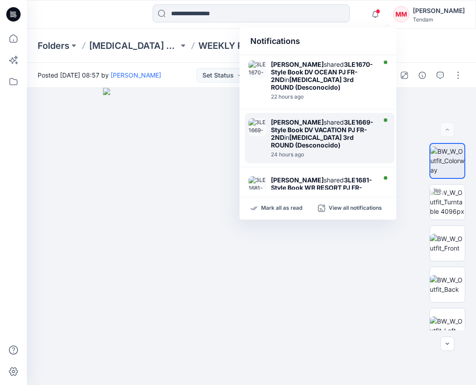
click at [327, 136] on strong "3LE1669-Style Book DV VACATION PJ FR-2ND" at bounding box center [322, 129] width 103 height 23
